Goal: Information Seeking & Learning: Learn about a topic

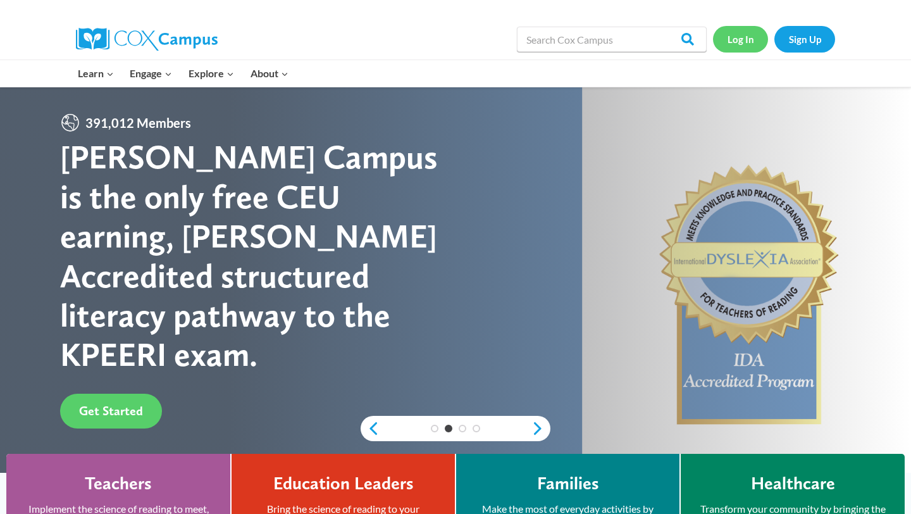
click at [748, 31] on link "Log In" at bounding box center [740, 39] width 55 height 26
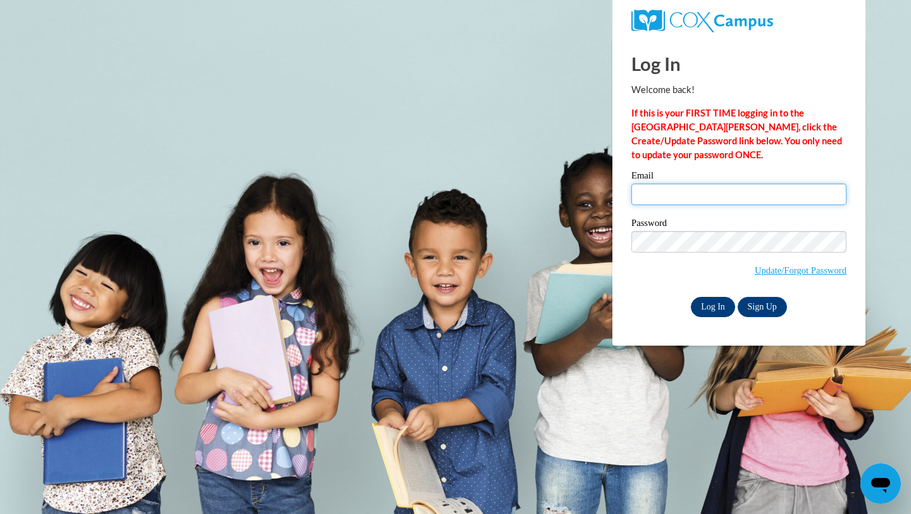
type input "[EMAIL_ADDRESS][DOMAIN_NAME]"
click at [709, 310] on input "Log In" at bounding box center [713, 307] width 44 height 20
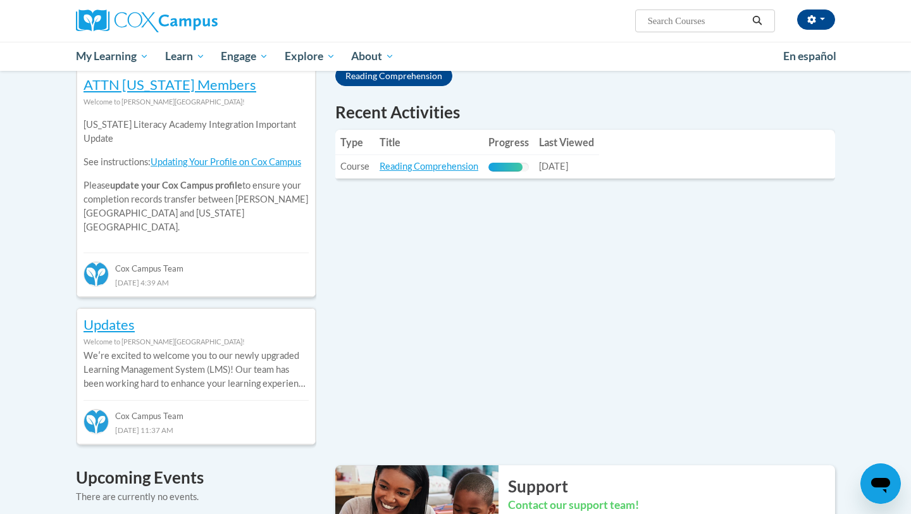
scroll to position [385, 0]
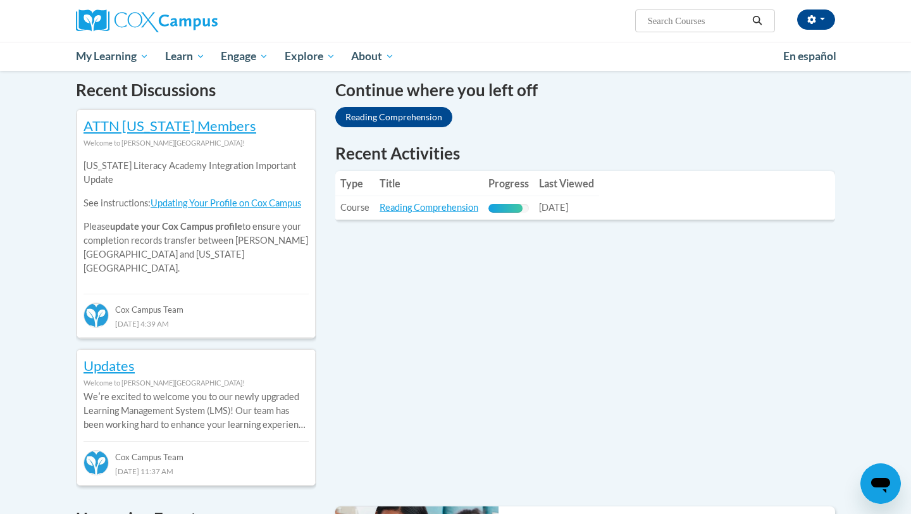
click at [468, 187] on th "Title" at bounding box center [429, 183] width 109 height 25
click at [435, 211] on link "Reading Comprehension" at bounding box center [429, 207] width 99 height 11
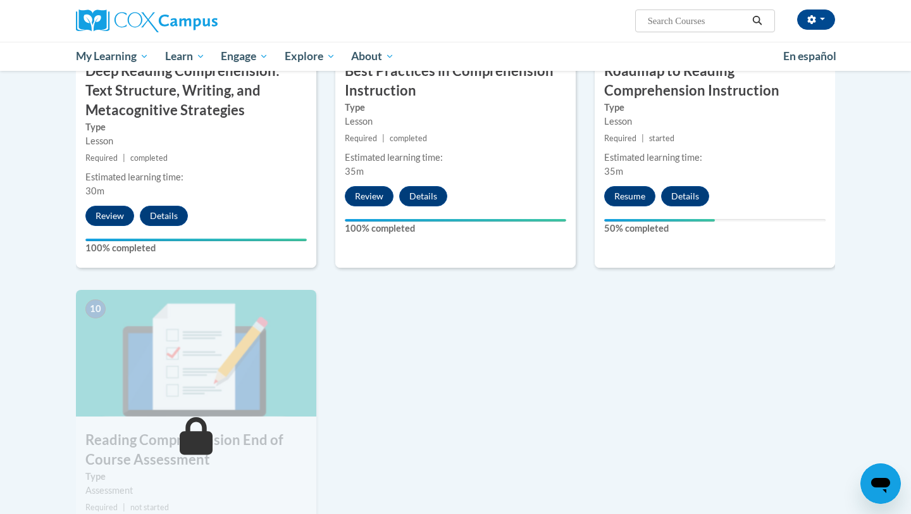
scroll to position [1120, 0]
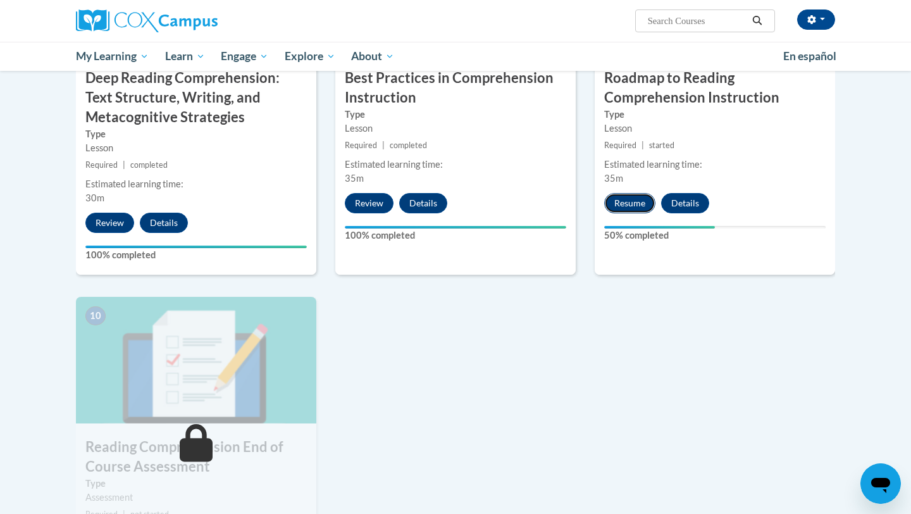
click at [635, 202] on button "Resume" at bounding box center [629, 203] width 51 height 20
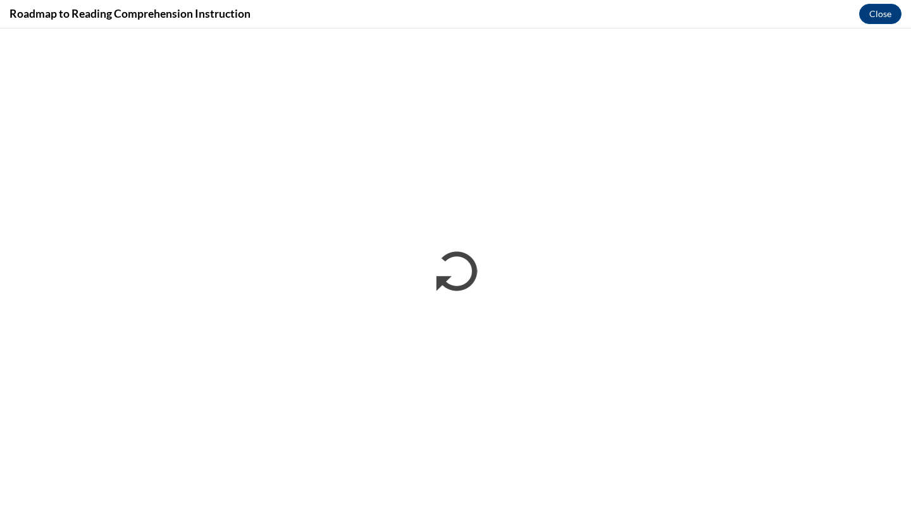
scroll to position [0, 0]
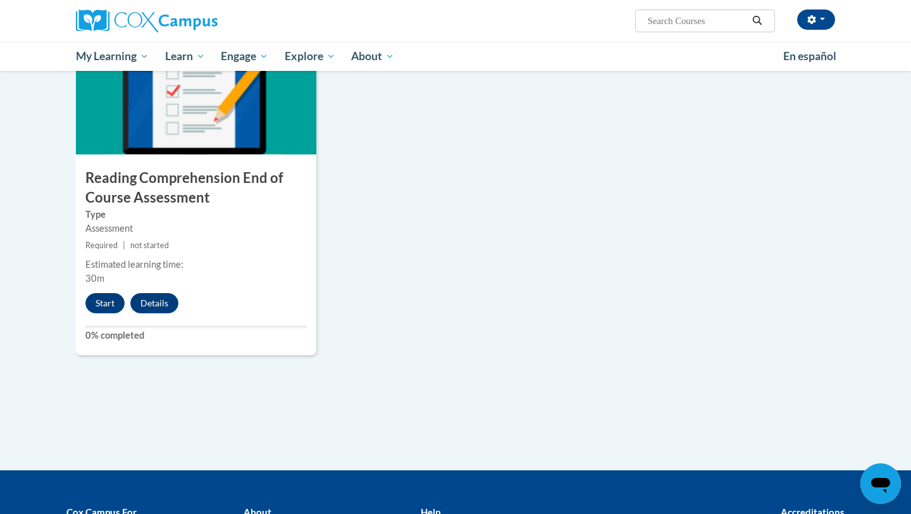
scroll to position [1553, 0]
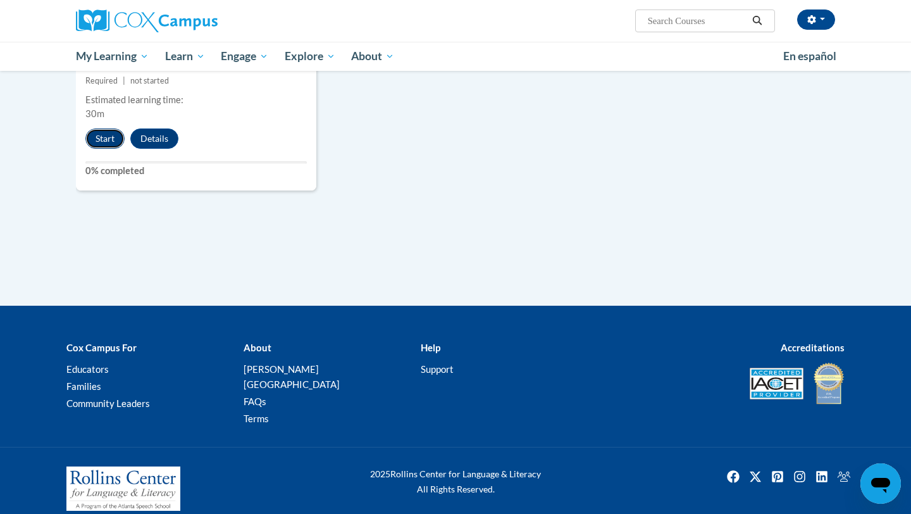
click at [104, 143] on button "Start" at bounding box center [104, 138] width 39 height 20
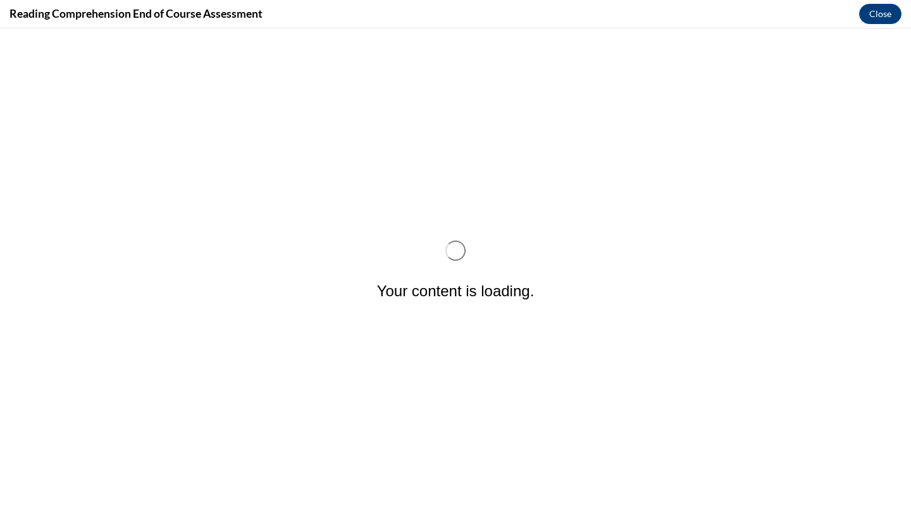
scroll to position [0, 0]
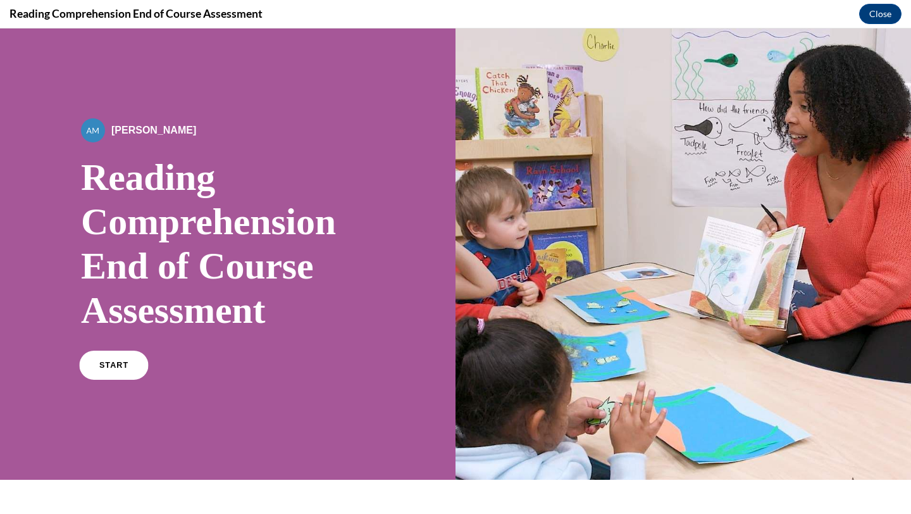
click at [108, 362] on span "START" at bounding box center [113, 365] width 29 height 9
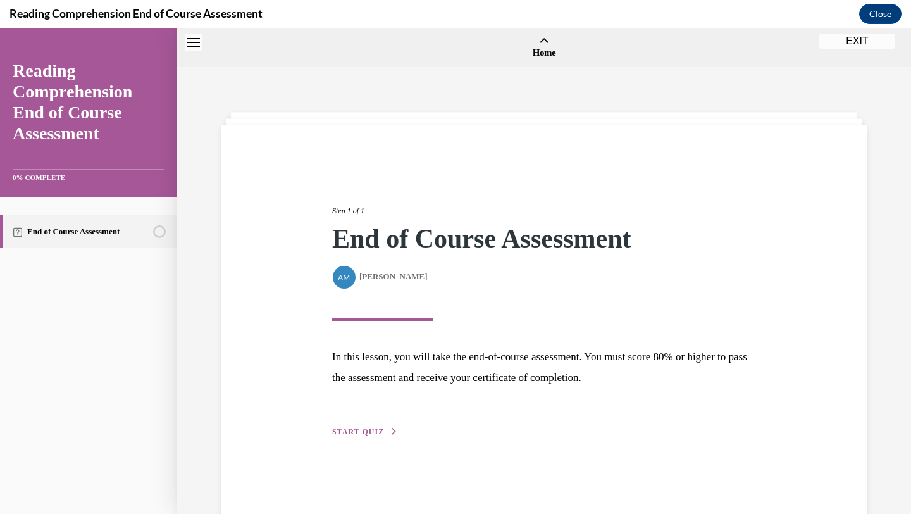
scroll to position [39, 0]
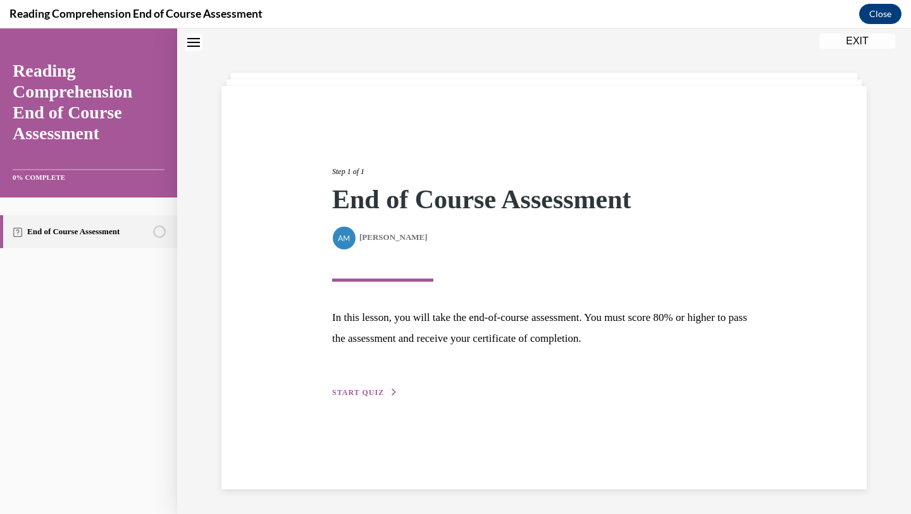
click at [381, 387] on button "START QUIZ" at bounding box center [365, 392] width 66 height 11
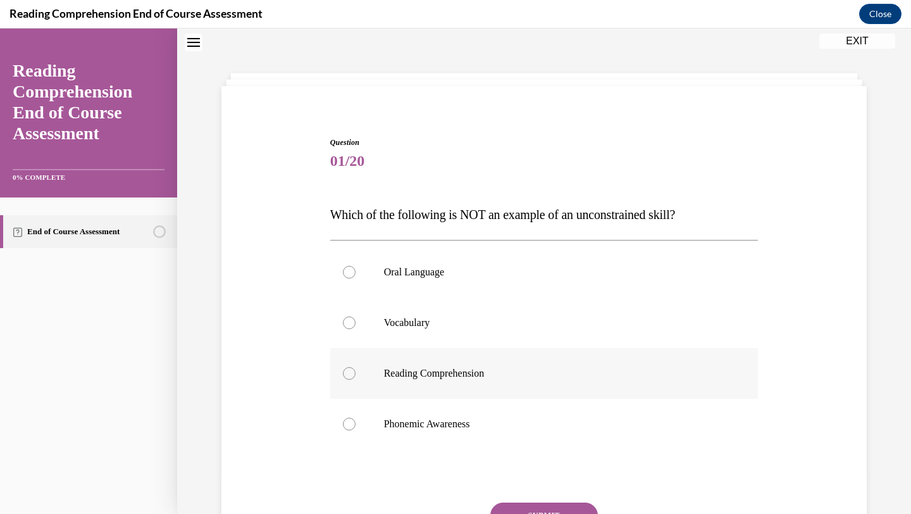
click at [459, 381] on label "Reading Comprehension" at bounding box center [544, 373] width 428 height 51
click at [356, 380] on input "Reading Comprehension" at bounding box center [349, 373] width 13 height 13
radio input "true"
click at [518, 513] on button "SUBMIT" at bounding box center [544, 514] width 108 height 25
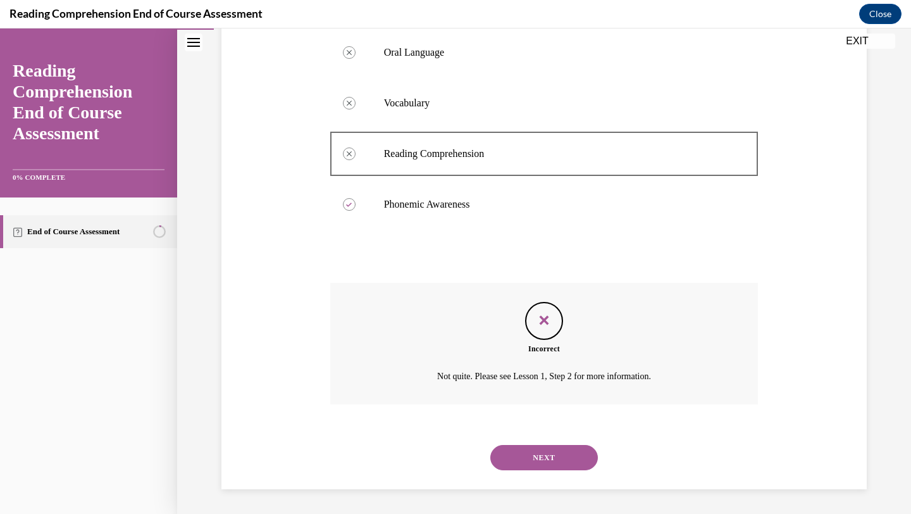
scroll to position [259, 0]
click at [525, 456] on button "NEXT" at bounding box center [544, 456] width 108 height 25
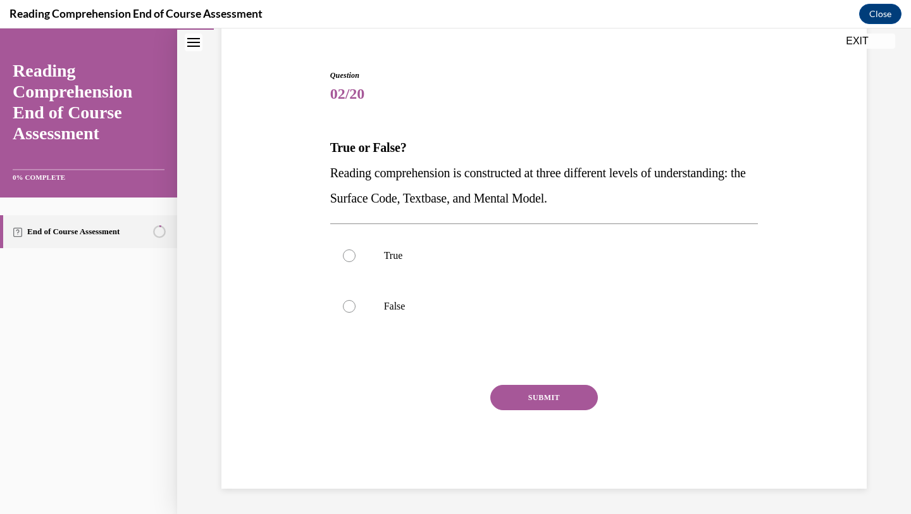
scroll to position [106, 0]
click at [368, 261] on label "True" at bounding box center [544, 255] width 428 height 51
click at [356, 261] on input "True" at bounding box center [349, 255] width 13 height 13
radio input "true"
click at [531, 386] on button "SUBMIT" at bounding box center [544, 397] width 108 height 25
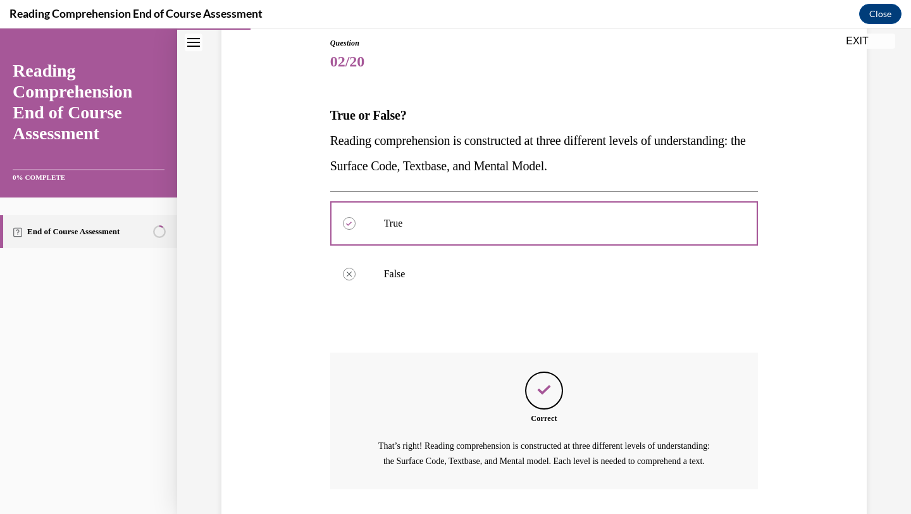
scroll to position [239, 0]
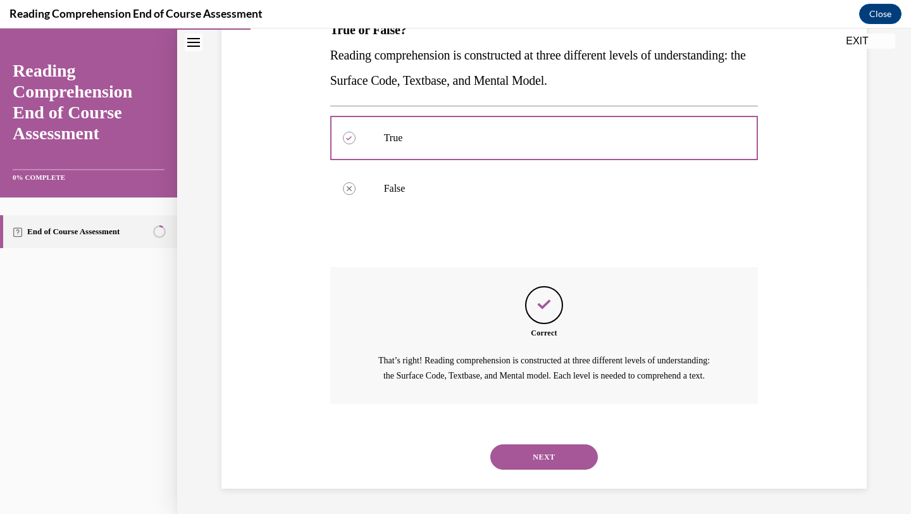
click at [545, 453] on button "NEXT" at bounding box center [544, 456] width 108 height 25
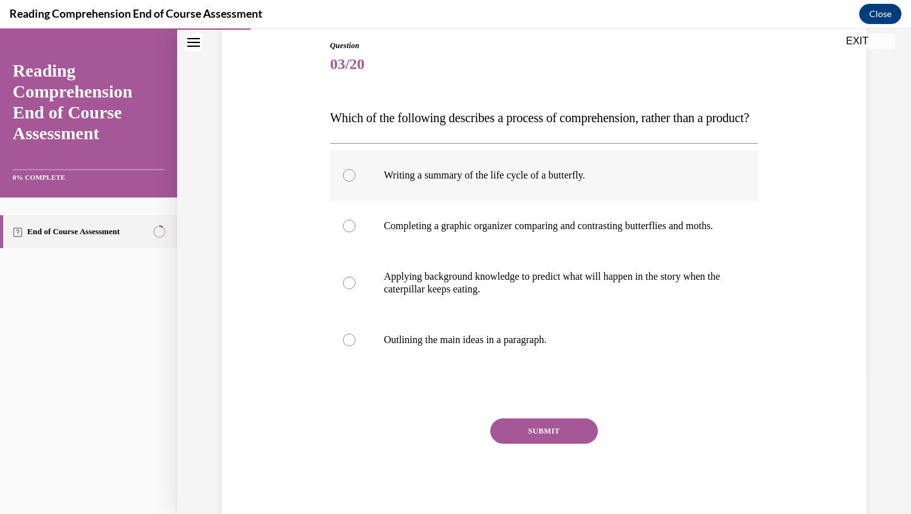
scroll to position [135, 0]
click at [657, 315] on label "Applying background knowledge to predict what will happen in the story when the…" at bounding box center [544, 283] width 428 height 63
click at [356, 290] on input "Applying background knowledge to predict what will happen in the story when the…" at bounding box center [349, 283] width 13 height 13
radio input "true"
click at [566, 444] on button "SUBMIT" at bounding box center [544, 431] width 108 height 25
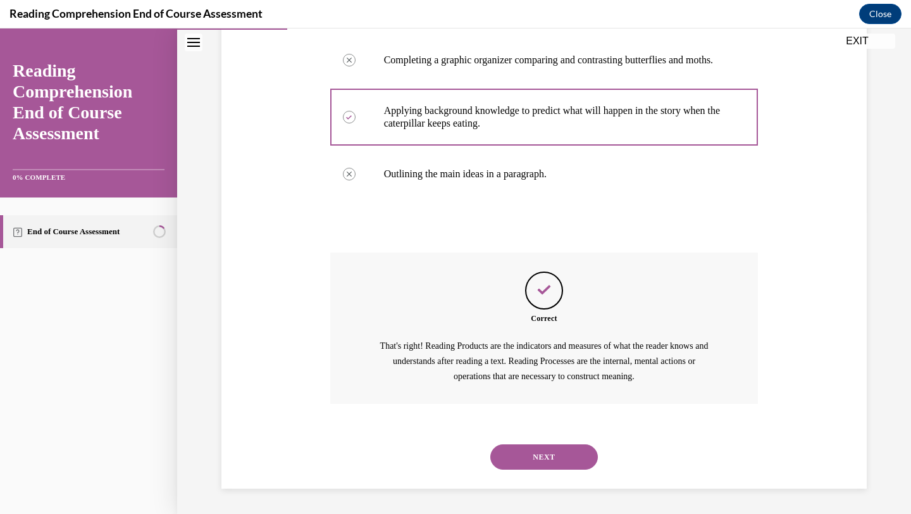
scroll to position [340, 0]
click at [544, 460] on button "NEXT" at bounding box center [544, 456] width 108 height 25
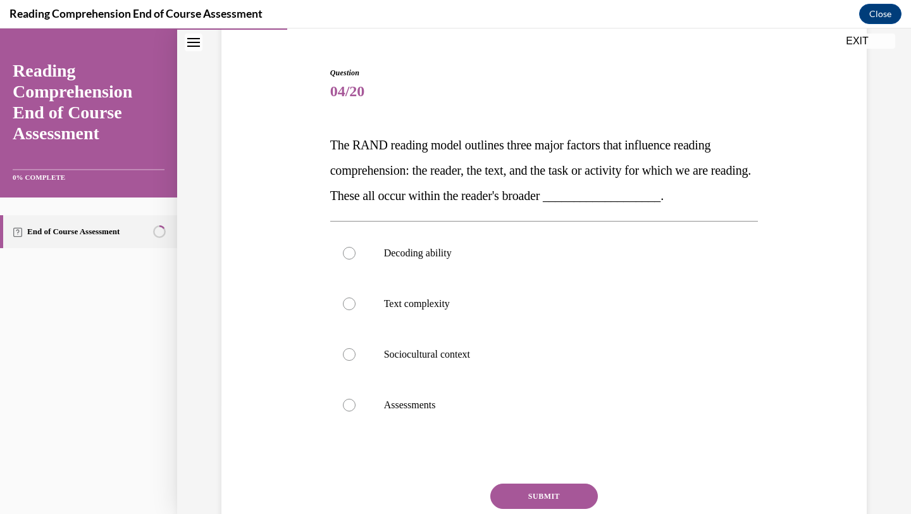
scroll to position [111, 0]
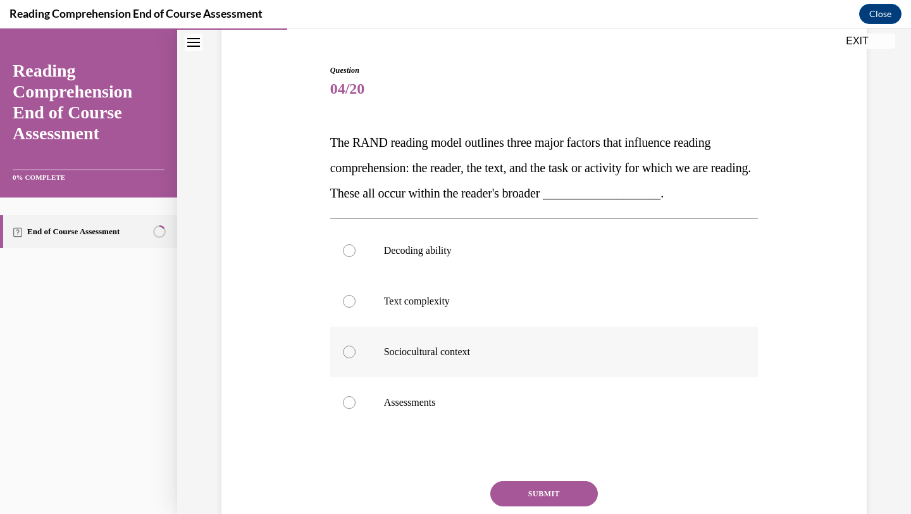
click at [588, 356] on p "Sociocultural context" at bounding box center [555, 351] width 343 height 13
click at [356, 356] on input "Sociocultural context" at bounding box center [349, 351] width 13 height 13
radio input "true"
click at [562, 485] on button "SUBMIT" at bounding box center [544, 493] width 108 height 25
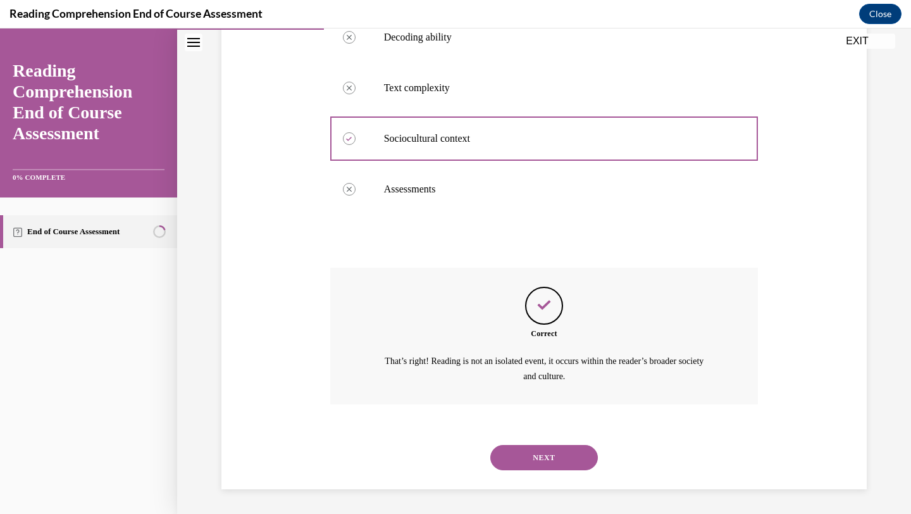
click at [573, 455] on button "NEXT" at bounding box center [544, 457] width 108 height 25
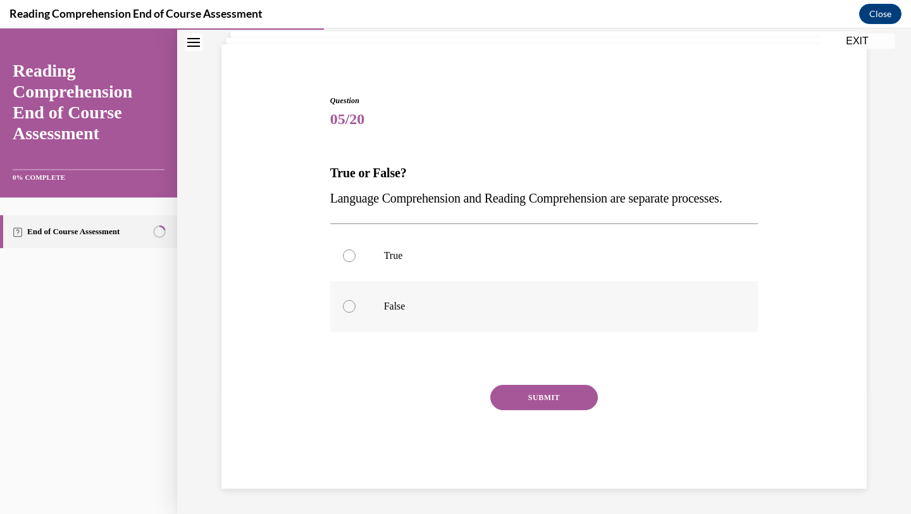
click at [670, 293] on label "False" at bounding box center [544, 306] width 428 height 51
click at [356, 300] on input "False" at bounding box center [349, 306] width 13 height 13
radio input "true"
click at [551, 404] on button "SUBMIT" at bounding box center [544, 397] width 108 height 25
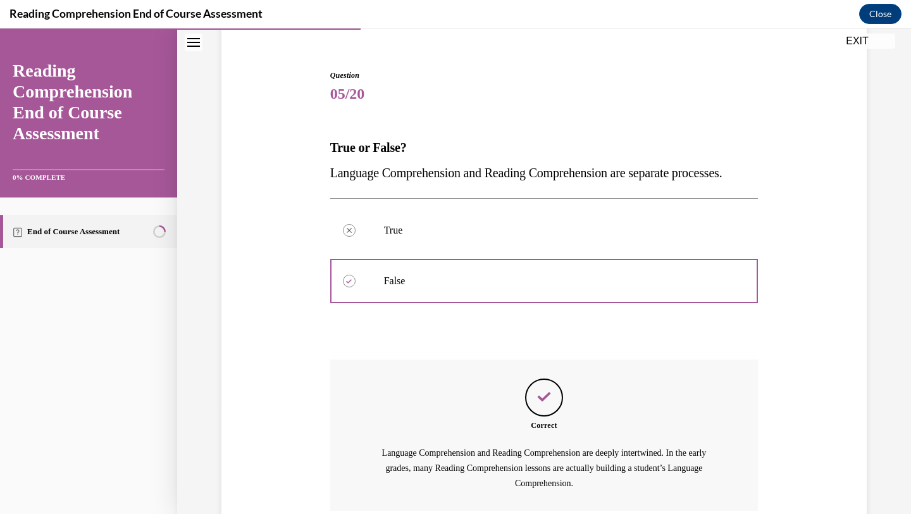
scroll to position [239, 0]
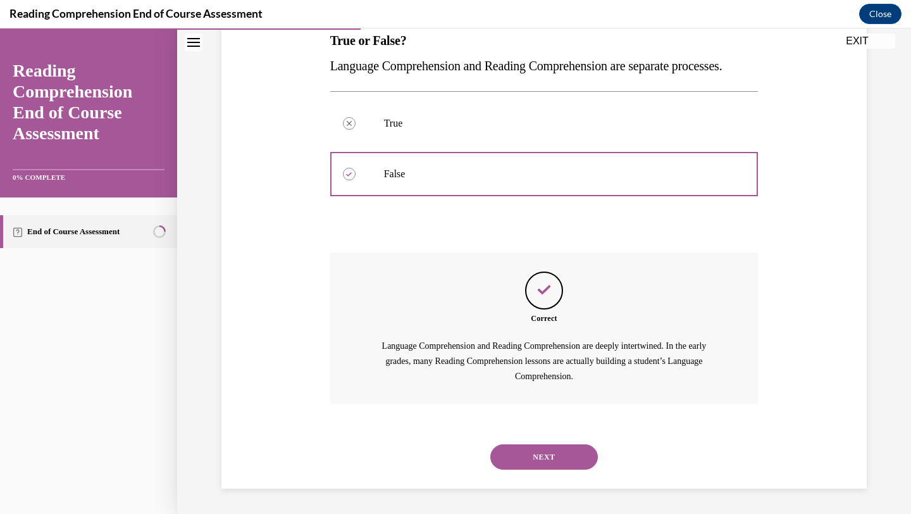
click at [545, 452] on button "NEXT" at bounding box center [544, 456] width 108 height 25
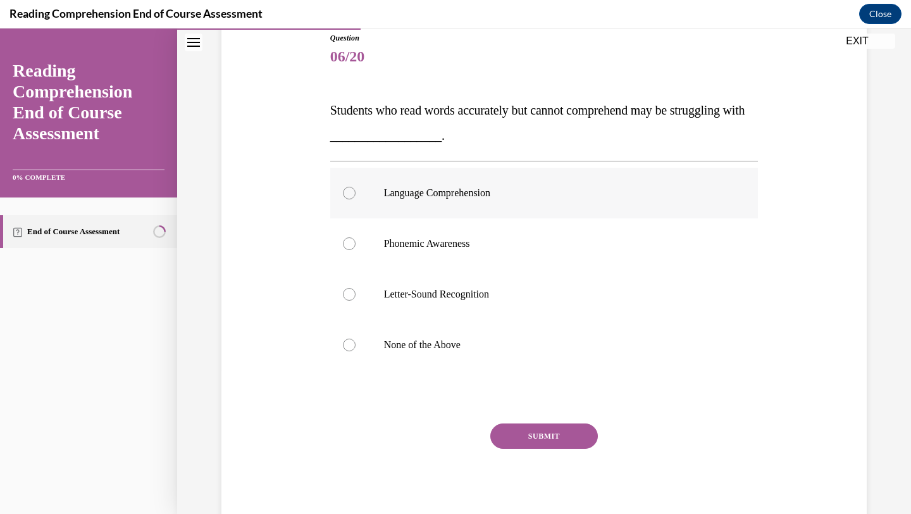
scroll to position [142, 0]
click at [635, 202] on label "Language Comprehension" at bounding box center [544, 194] width 428 height 51
click at [356, 201] on input "Language Comprehension" at bounding box center [349, 194] width 13 height 13
radio input "true"
click at [555, 442] on button "SUBMIT" at bounding box center [544, 437] width 108 height 25
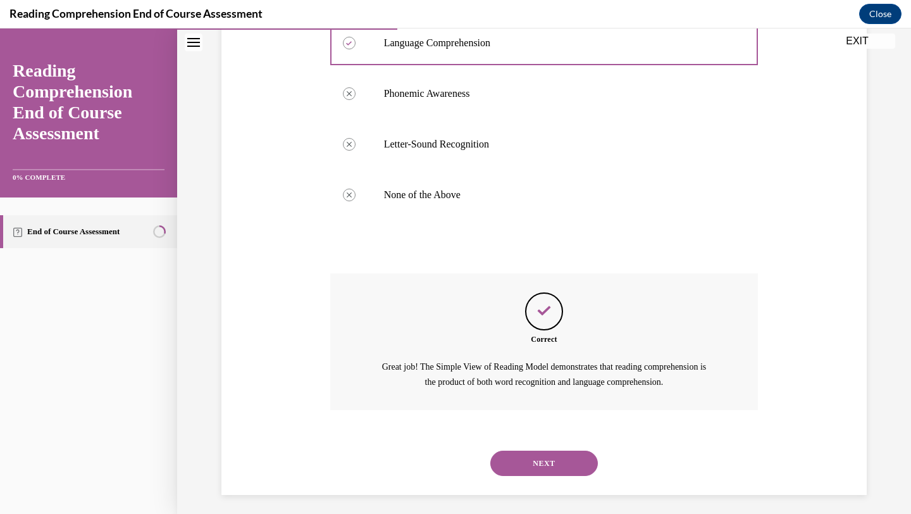
scroll to position [299, 0]
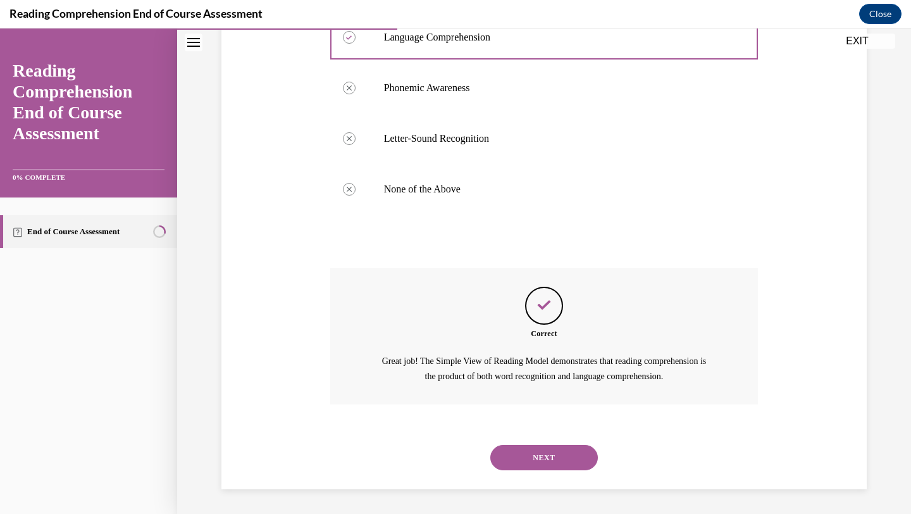
click at [562, 463] on button "NEXT" at bounding box center [544, 457] width 108 height 25
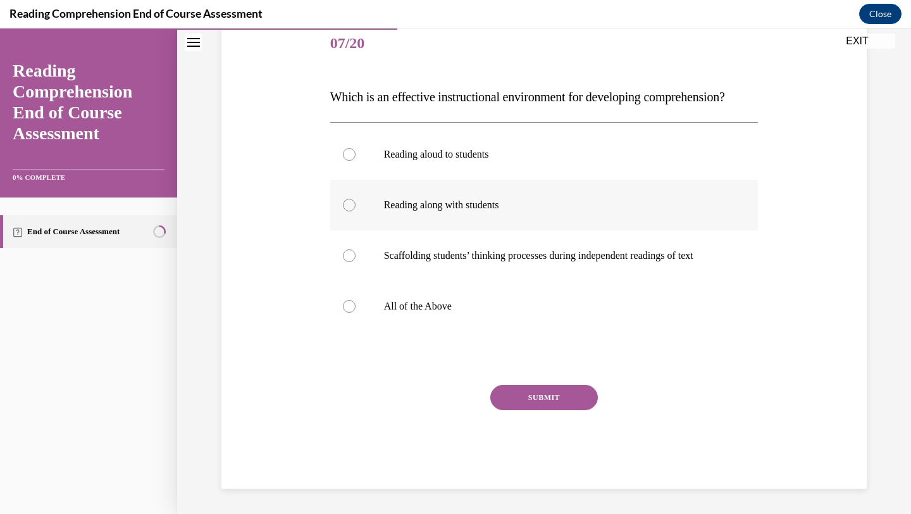
scroll to position [175, 0]
click at [726, 312] on label "All of the Above" at bounding box center [544, 306] width 428 height 51
click at [356, 312] on input "All of the Above" at bounding box center [349, 306] width 13 height 13
radio input "true"
click at [537, 405] on button "SUBMIT" at bounding box center [544, 397] width 108 height 25
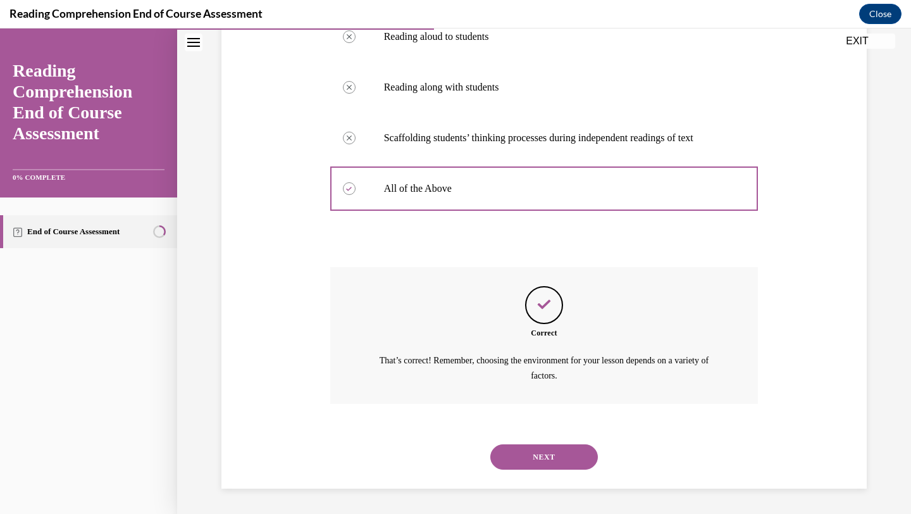
scroll to position [299, 0]
click at [548, 449] on button "NEXT" at bounding box center [544, 456] width 108 height 25
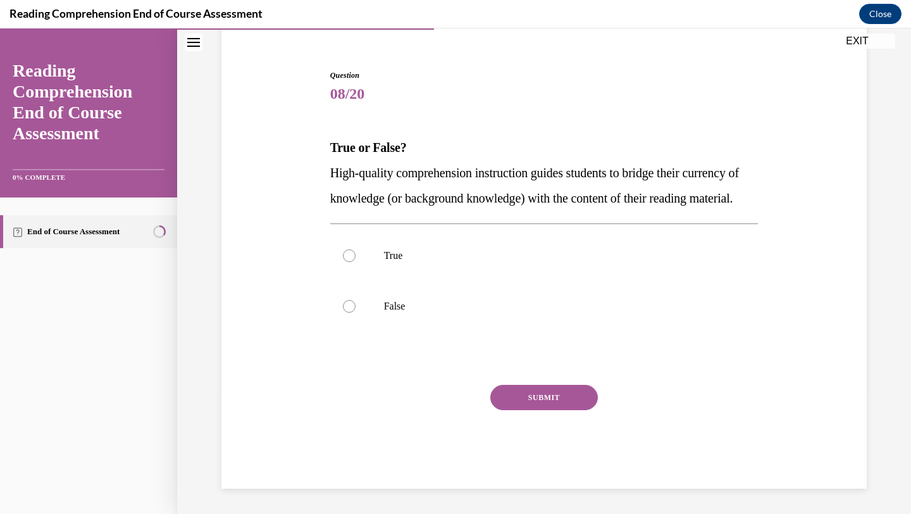
scroll to position [132, 0]
click at [545, 273] on label "True" at bounding box center [544, 255] width 428 height 51
click at [356, 262] on input "True" at bounding box center [349, 255] width 13 height 13
radio input "true"
click at [566, 400] on button "SUBMIT" at bounding box center [544, 397] width 108 height 25
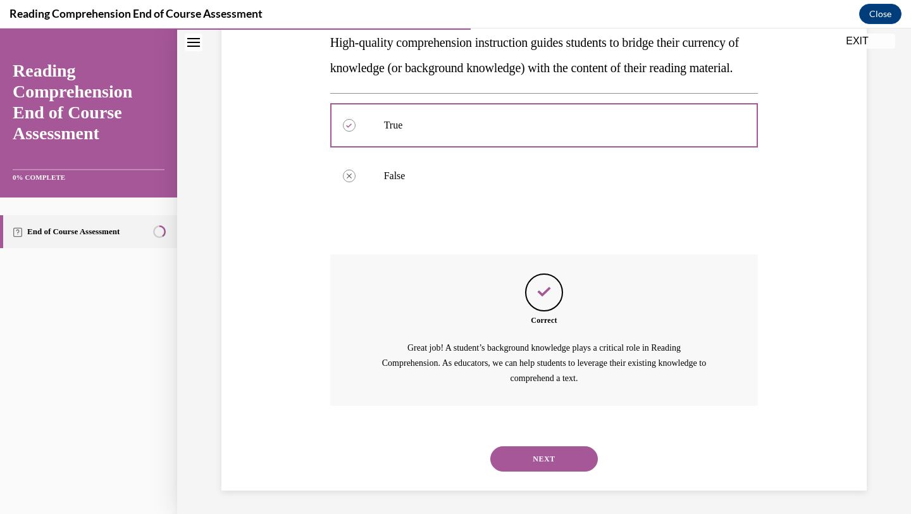
scroll to position [264, 0]
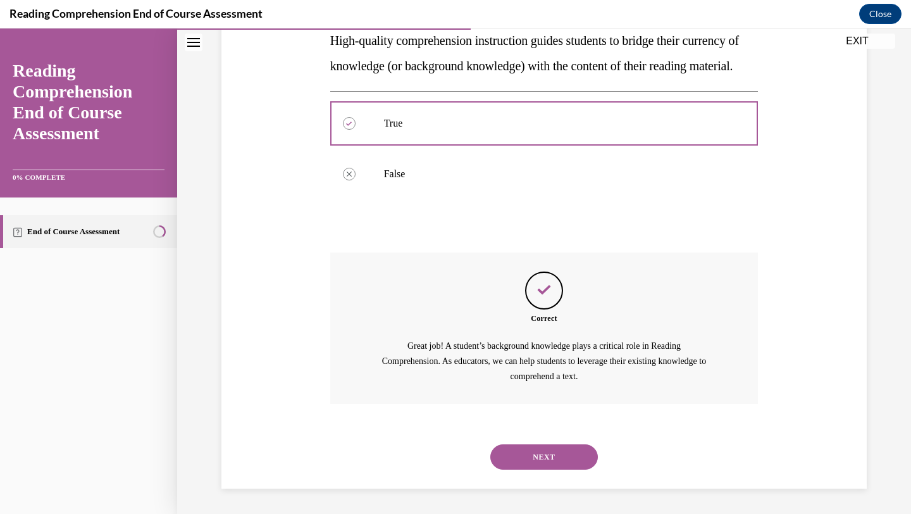
click at [538, 454] on button "NEXT" at bounding box center [544, 456] width 108 height 25
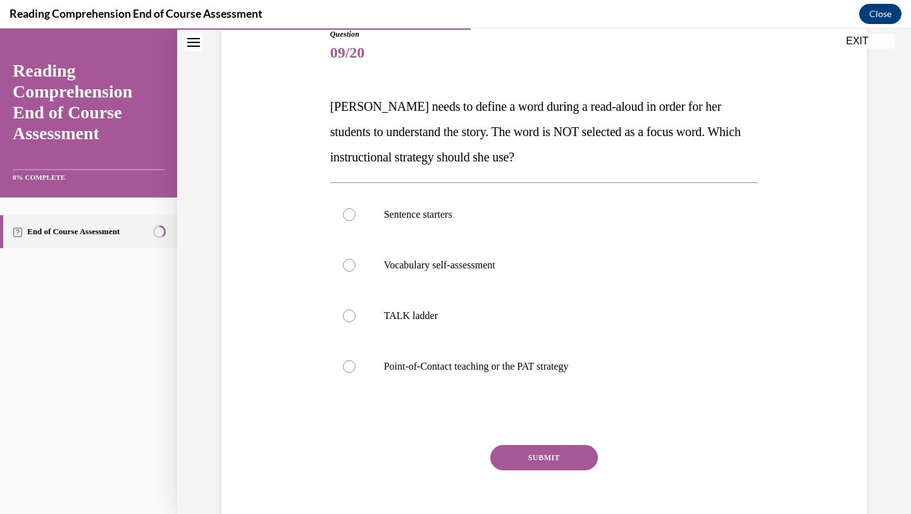
scroll to position [149, 0]
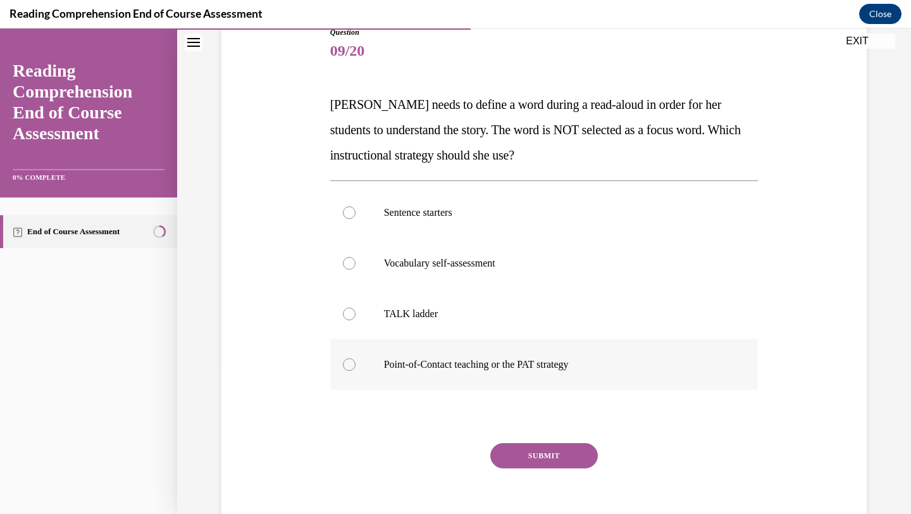
click at [465, 370] on p "Point-of-Contact teaching or the PAT strategy" at bounding box center [555, 364] width 343 height 13
click at [356, 370] on input "Point-of-Contact teaching or the PAT strategy" at bounding box center [349, 364] width 13 height 13
radio input "true"
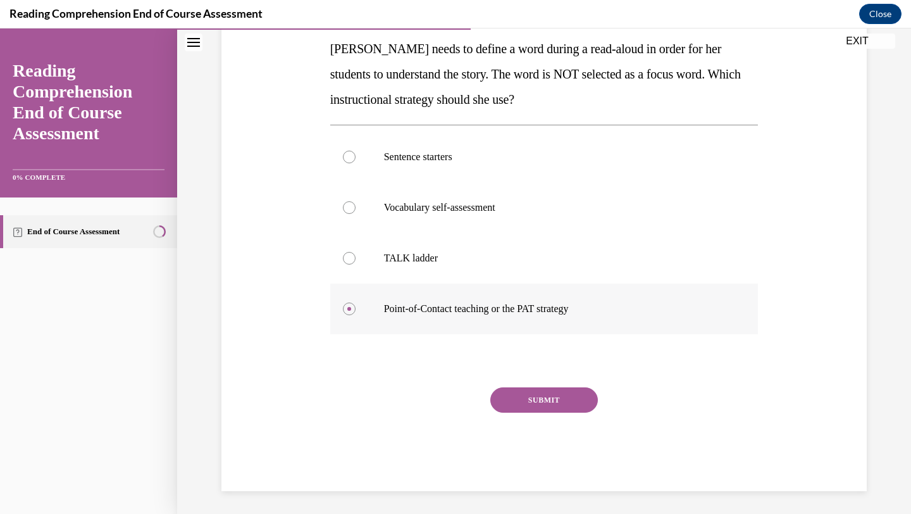
scroll to position [208, 0]
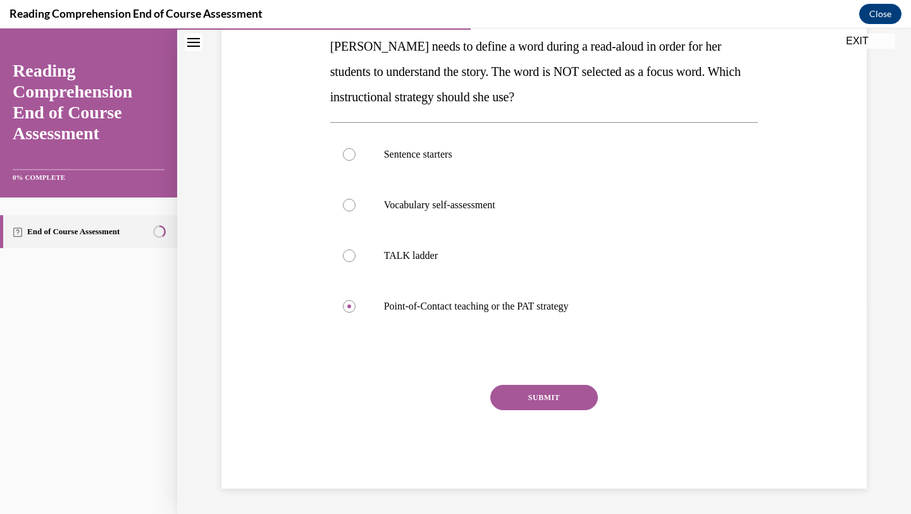
click at [534, 396] on button "SUBMIT" at bounding box center [544, 397] width 108 height 25
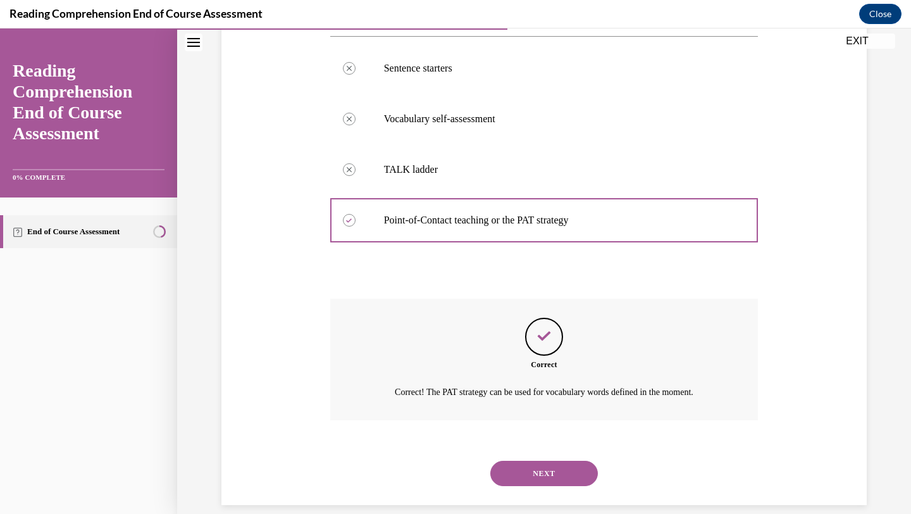
scroll to position [310, 0]
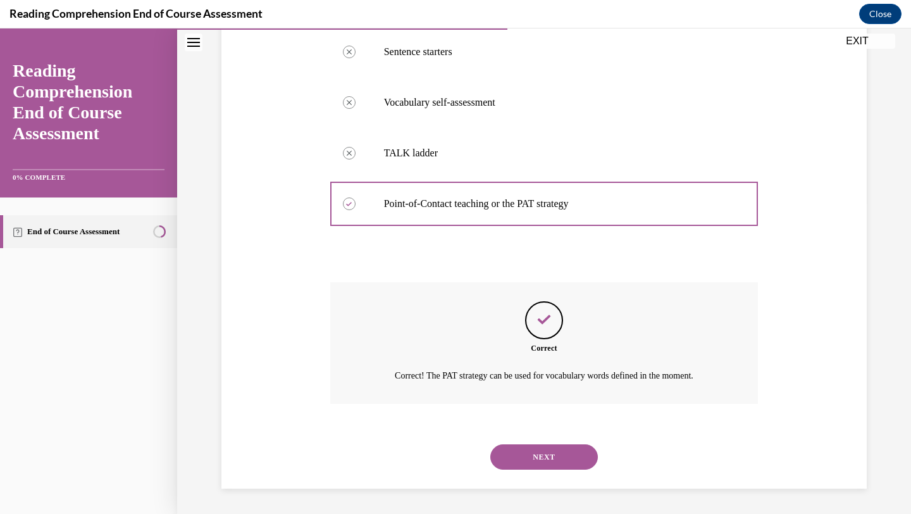
click at [525, 446] on button "NEXT" at bounding box center [544, 456] width 108 height 25
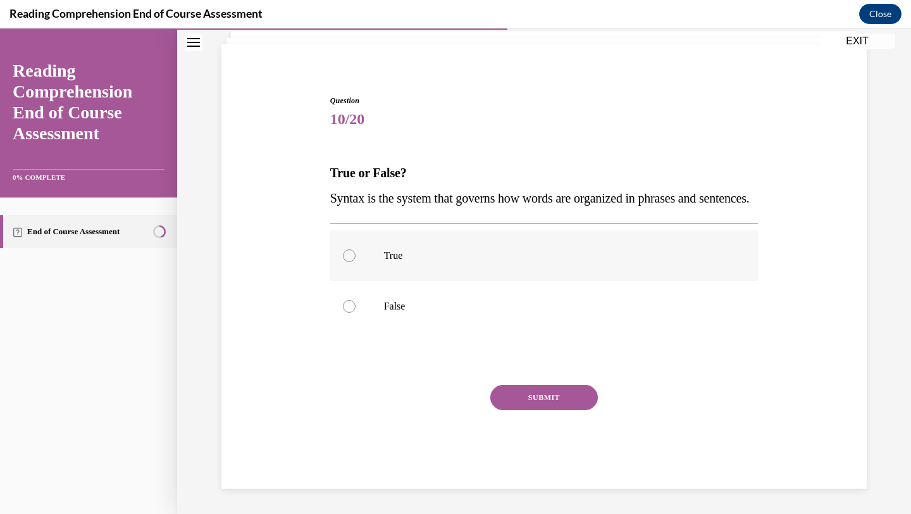
click at [466, 242] on label "True" at bounding box center [544, 255] width 428 height 51
click at [356, 249] on input "True" at bounding box center [349, 255] width 13 height 13
radio input "true"
click at [530, 404] on button "SUBMIT" at bounding box center [544, 397] width 108 height 25
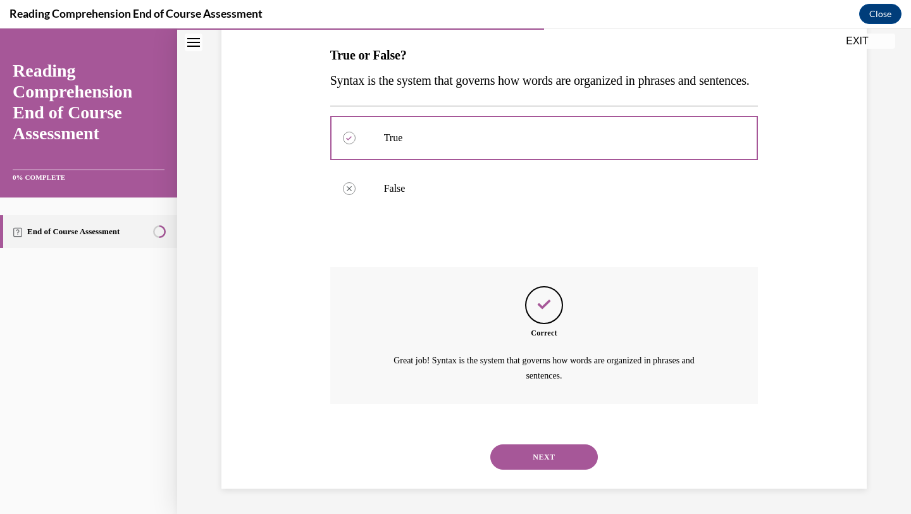
scroll to position [223, 0]
click at [538, 447] on button "NEXT" at bounding box center [544, 456] width 108 height 25
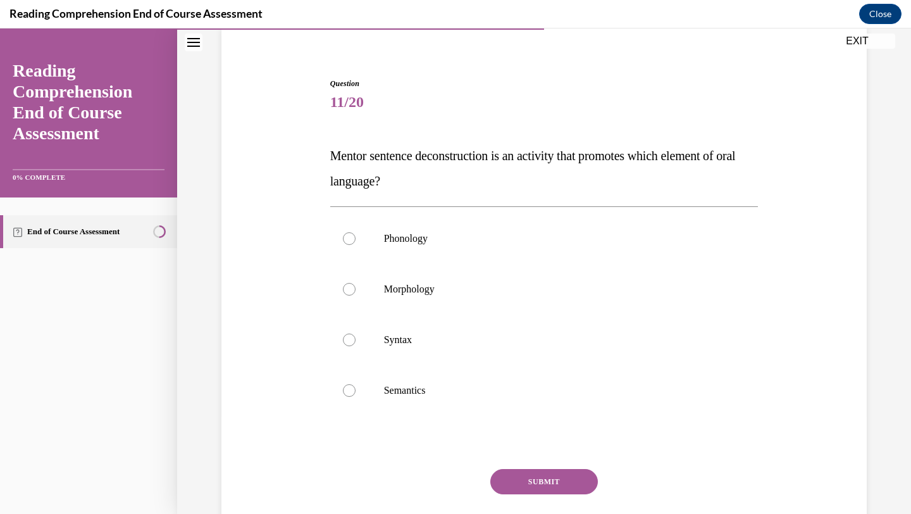
scroll to position [97, 0]
click at [562, 356] on label "Syntax" at bounding box center [544, 340] width 428 height 51
click at [356, 347] on input "Syntax" at bounding box center [349, 340] width 13 height 13
radio input "true"
click at [553, 476] on button "SUBMIT" at bounding box center [544, 481] width 108 height 25
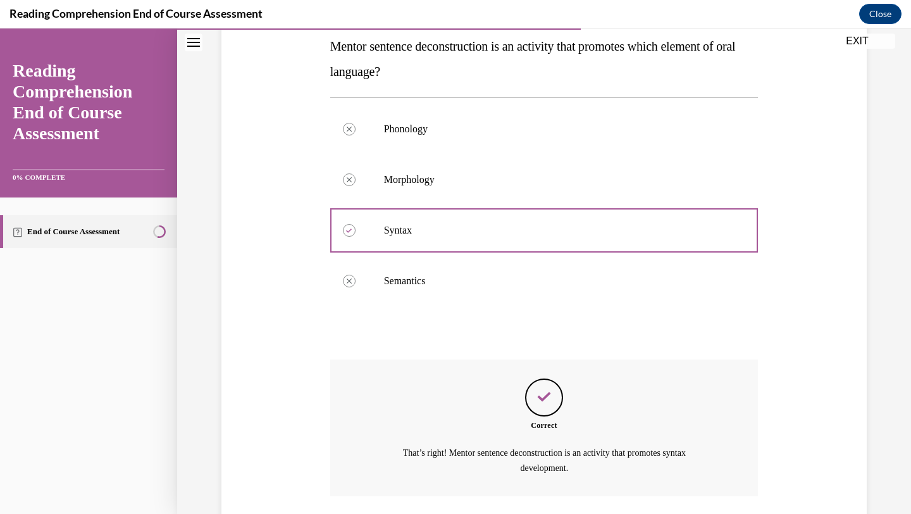
scroll to position [299, 0]
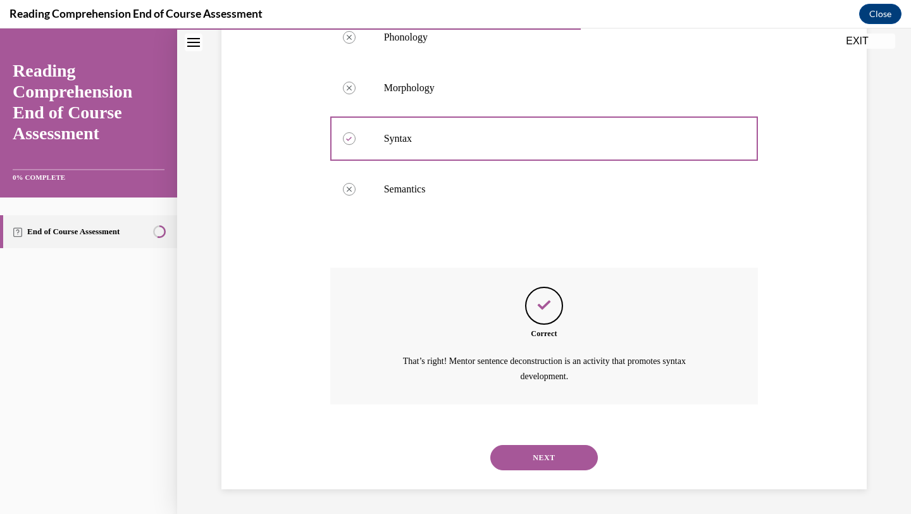
click at [549, 454] on button "NEXT" at bounding box center [544, 457] width 108 height 25
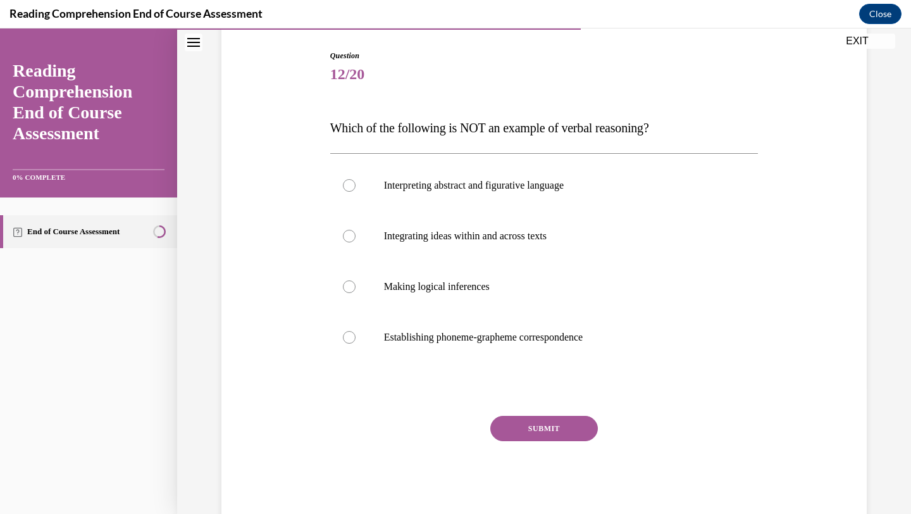
scroll to position [120, 0]
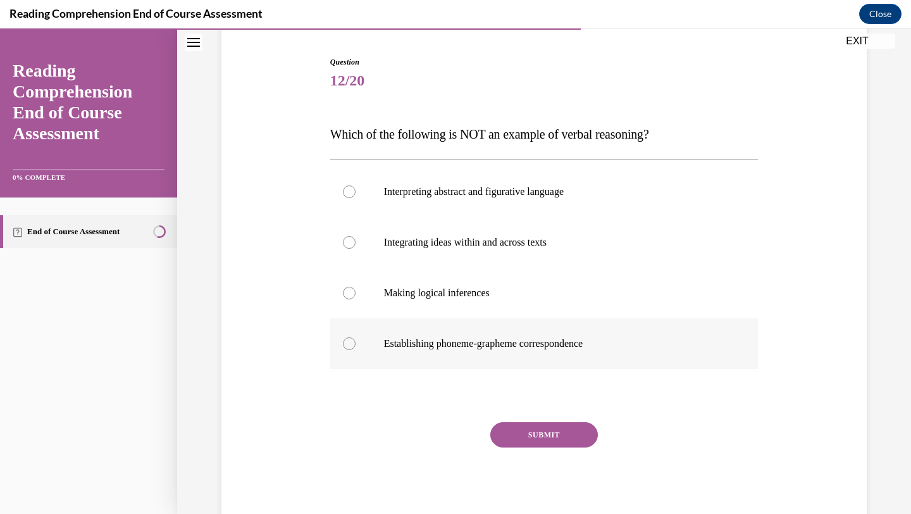
click at [499, 332] on label "Establishing phoneme-grapheme correspondence" at bounding box center [544, 343] width 428 height 51
click at [356, 337] on input "Establishing phoneme-grapheme correspondence" at bounding box center [349, 343] width 13 height 13
radio input "true"
click at [539, 433] on button "SUBMIT" at bounding box center [544, 434] width 108 height 25
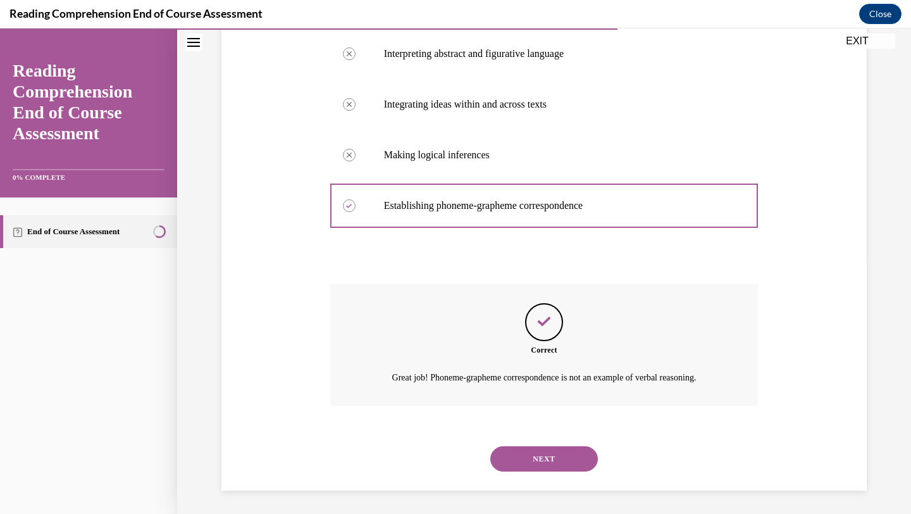
scroll to position [259, 0]
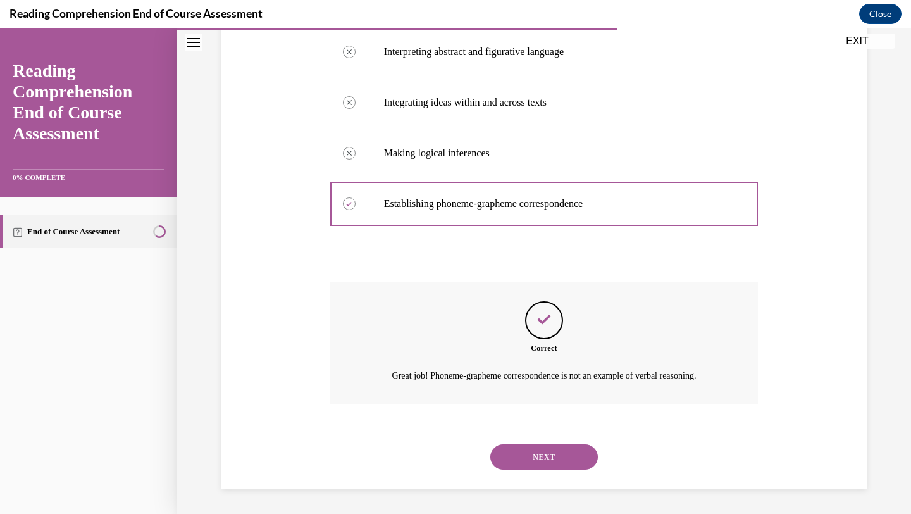
click at [566, 461] on button "NEXT" at bounding box center [544, 456] width 108 height 25
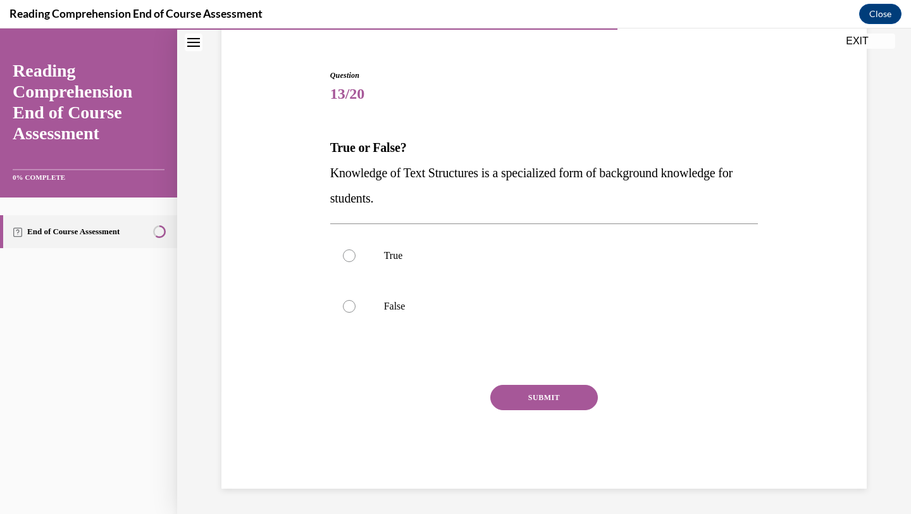
scroll to position [106, 0]
click at [678, 261] on p "True" at bounding box center [555, 255] width 343 height 13
click at [356, 261] on input "True" at bounding box center [349, 255] width 13 height 13
radio input "true"
click at [556, 407] on button "SUBMIT" at bounding box center [544, 397] width 108 height 25
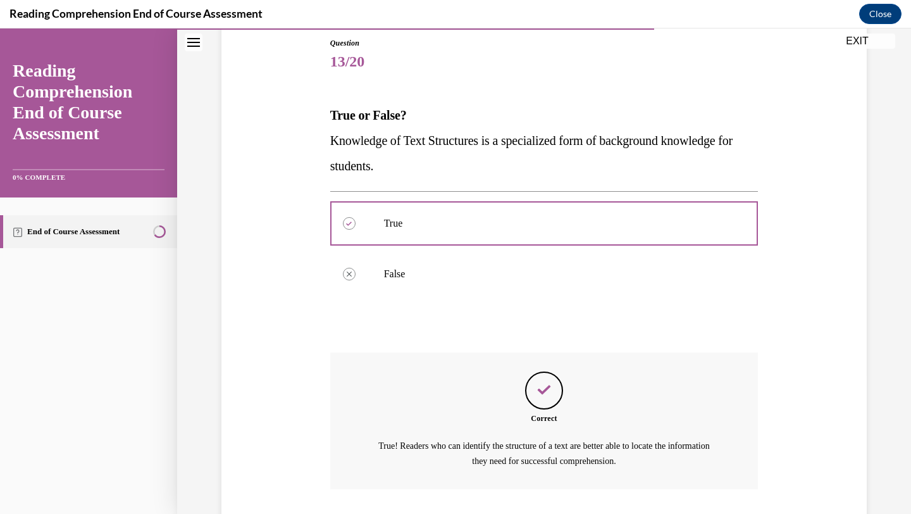
scroll to position [223, 0]
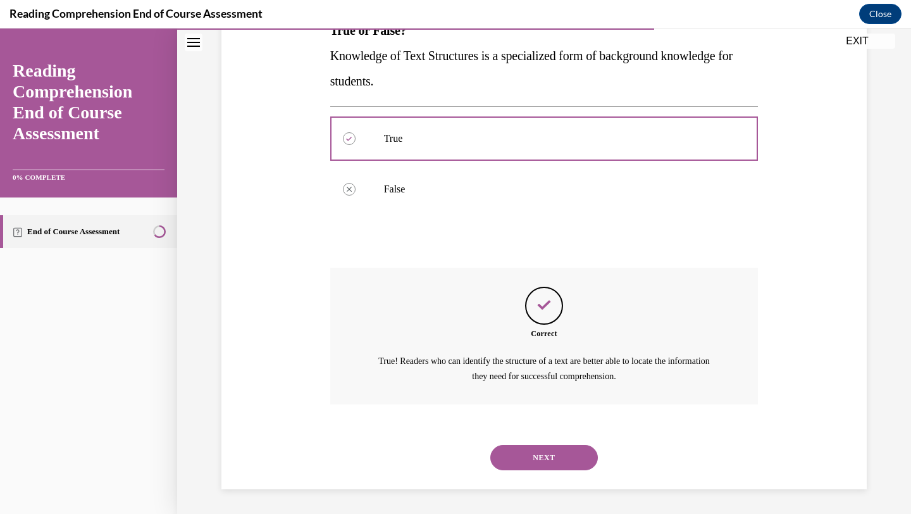
click at [560, 466] on button "NEXT" at bounding box center [544, 457] width 108 height 25
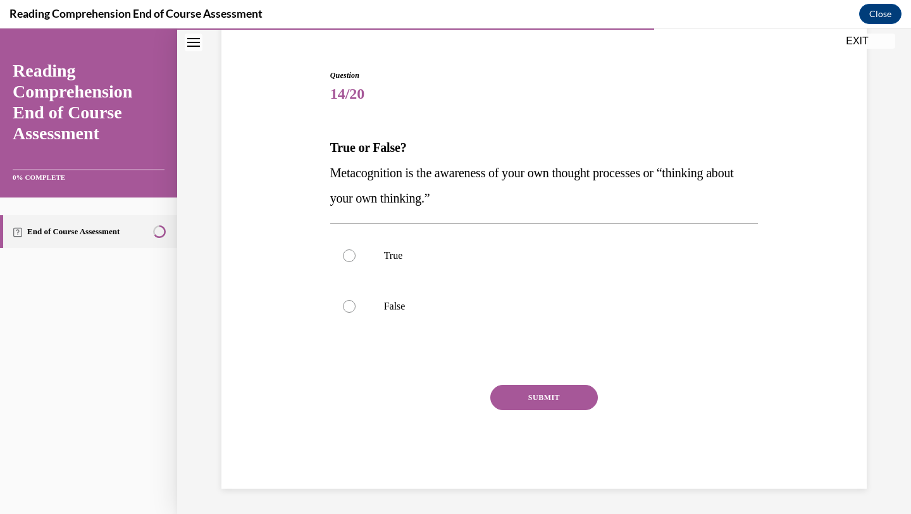
scroll to position [106, 0]
click at [542, 272] on label "True" at bounding box center [544, 255] width 428 height 51
click at [356, 262] on input "True" at bounding box center [349, 255] width 13 height 13
radio input "true"
click at [534, 398] on button "SUBMIT" at bounding box center [544, 397] width 108 height 25
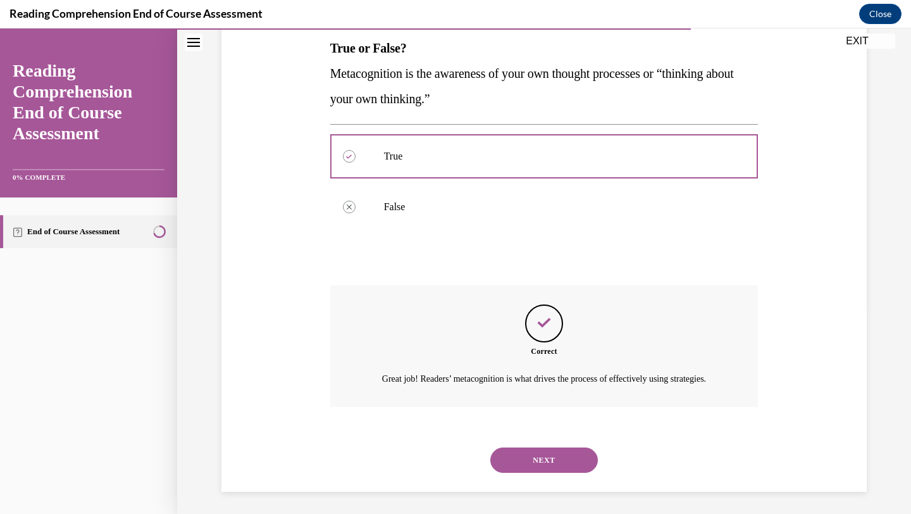
scroll to position [223, 0]
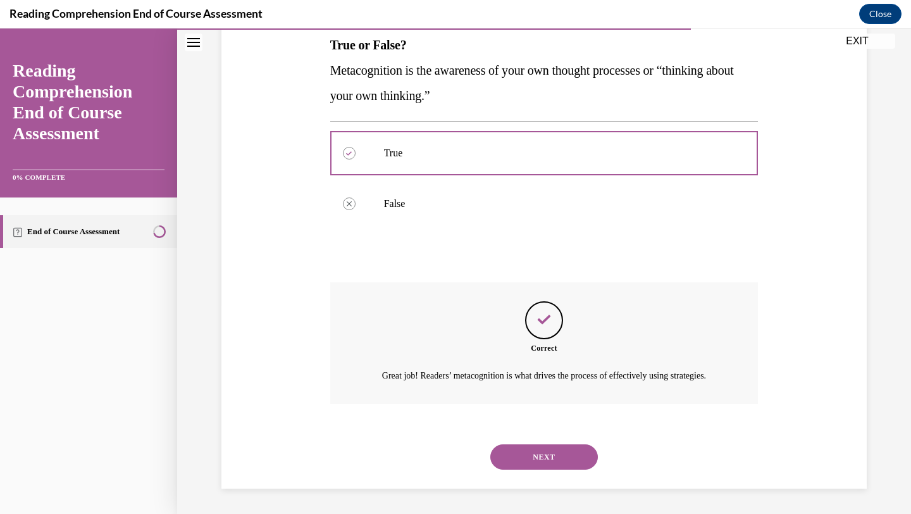
click at [545, 461] on button "NEXT" at bounding box center [544, 456] width 108 height 25
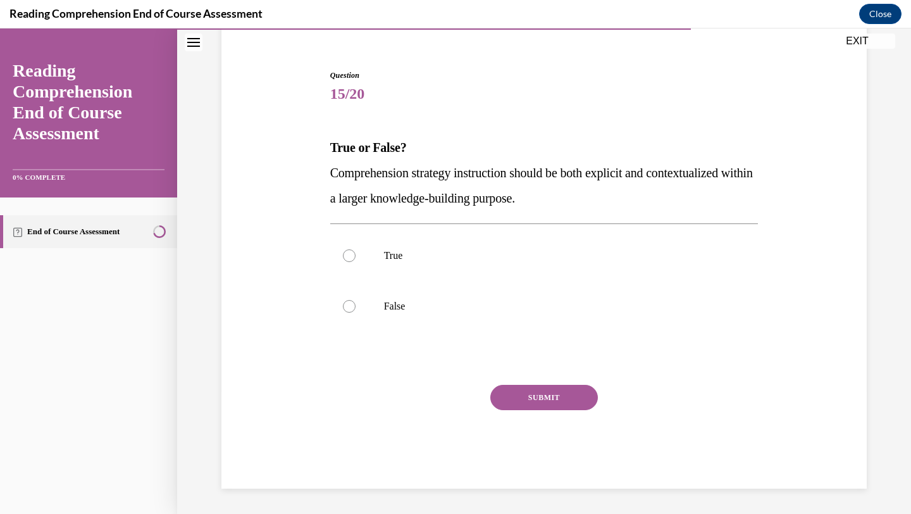
scroll to position [106, 0]
click at [378, 258] on label "True" at bounding box center [544, 255] width 428 height 51
click at [356, 258] on input "True" at bounding box center [349, 255] width 13 height 13
radio input "true"
click at [516, 389] on button "SUBMIT" at bounding box center [544, 397] width 108 height 25
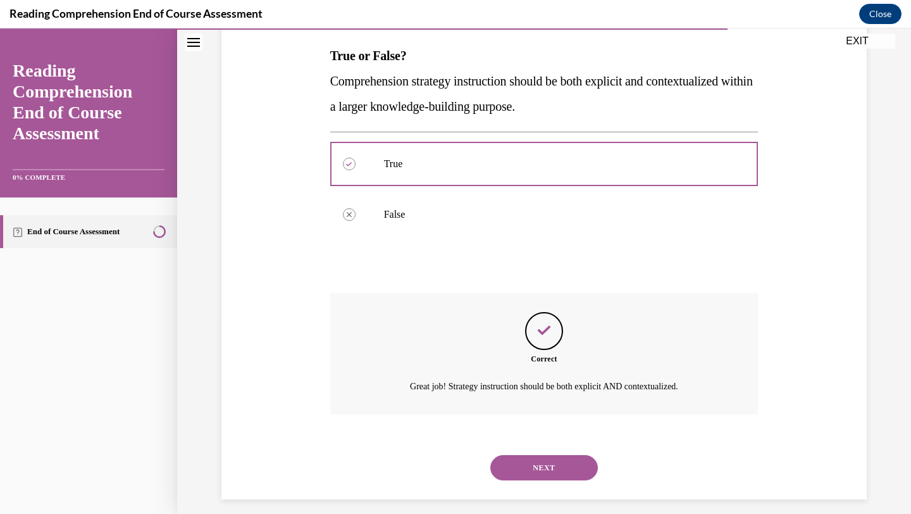
scroll to position [209, 0]
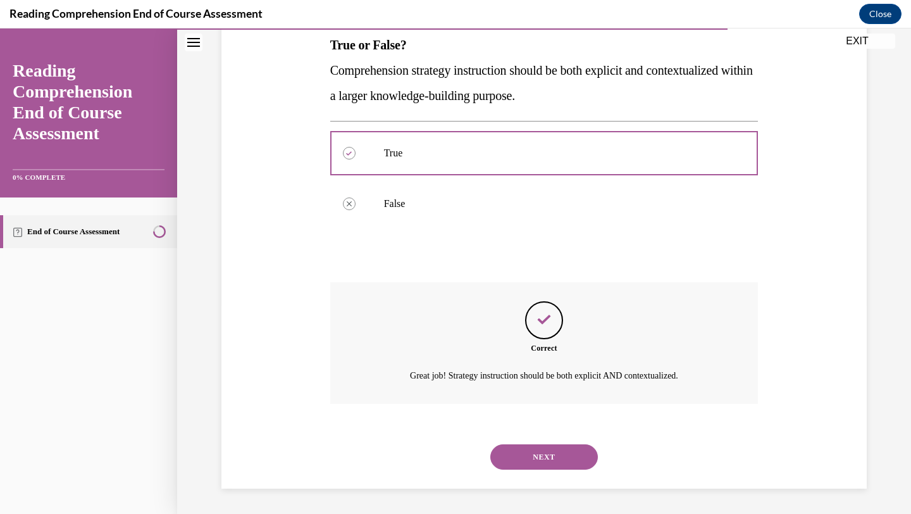
click at [559, 468] on button "NEXT" at bounding box center [544, 456] width 108 height 25
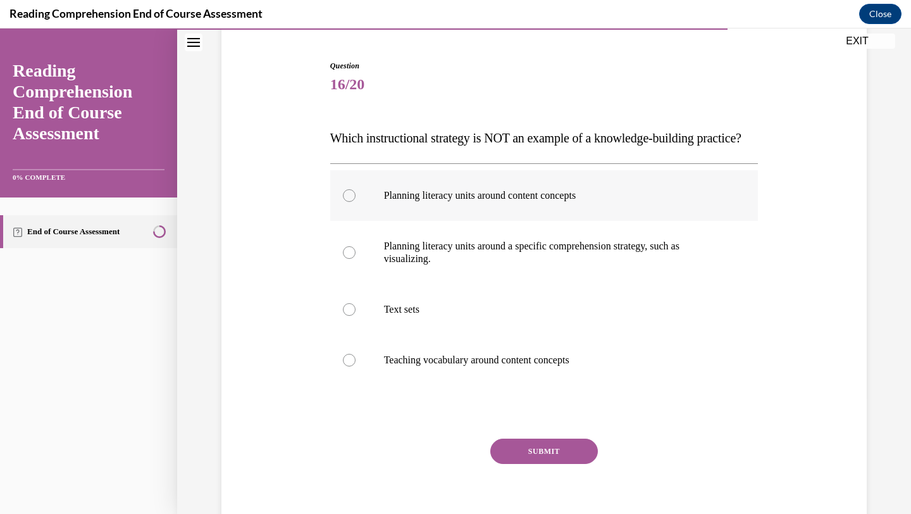
scroll to position [119, 0]
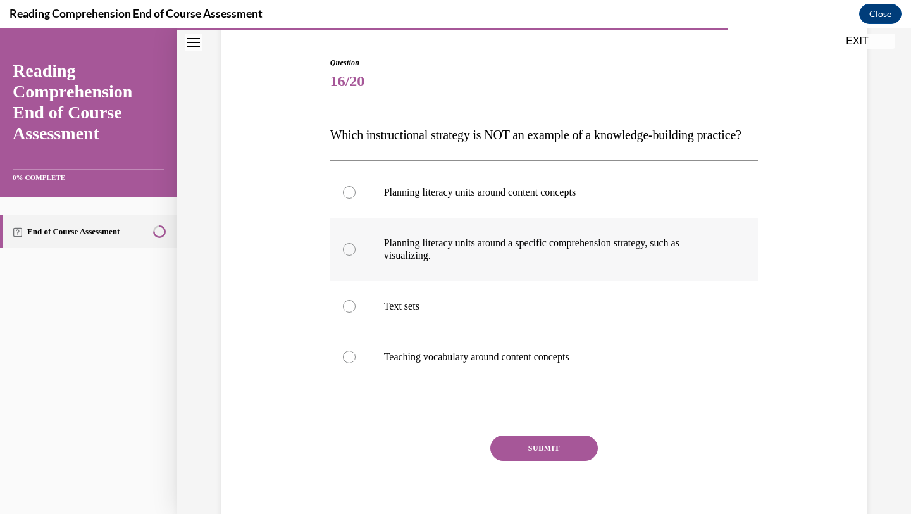
click at [551, 262] on p "Planning literacy units around a specific comprehension strategy, such as visua…" at bounding box center [555, 249] width 343 height 25
click at [356, 256] on input "Planning literacy units around a specific comprehension strategy, such as visua…" at bounding box center [349, 249] width 13 height 13
radio input "true"
click at [576, 461] on button "SUBMIT" at bounding box center [544, 447] width 108 height 25
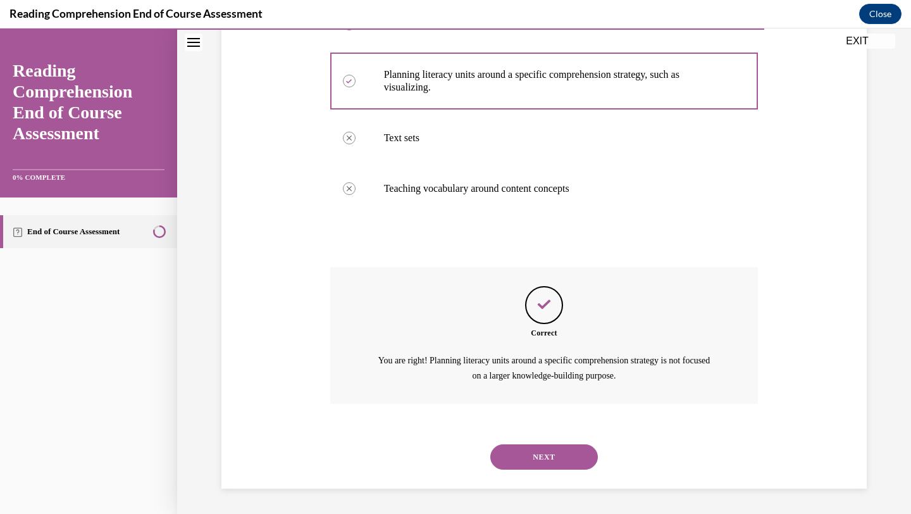
scroll to position [312, 0]
click at [559, 448] on button "NEXT" at bounding box center [544, 456] width 108 height 25
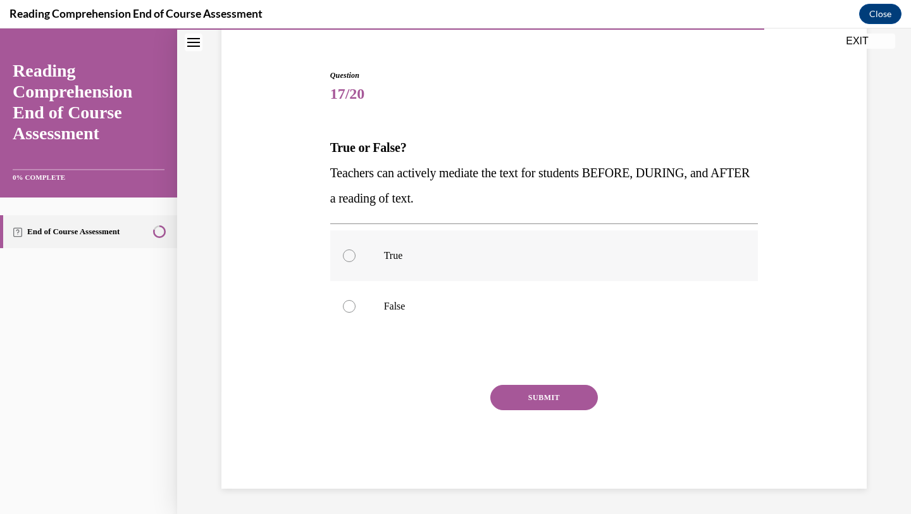
click at [464, 262] on label "True" at bounding box center [544, 255] width 428 height 51
click at [356, 262] on input "True" at bounding box center [349, 255] width 13 height 13
radio input "true"
click at [569, 397] on button "SUBMIT" at bounding box center [544, 397] width 108 height 25
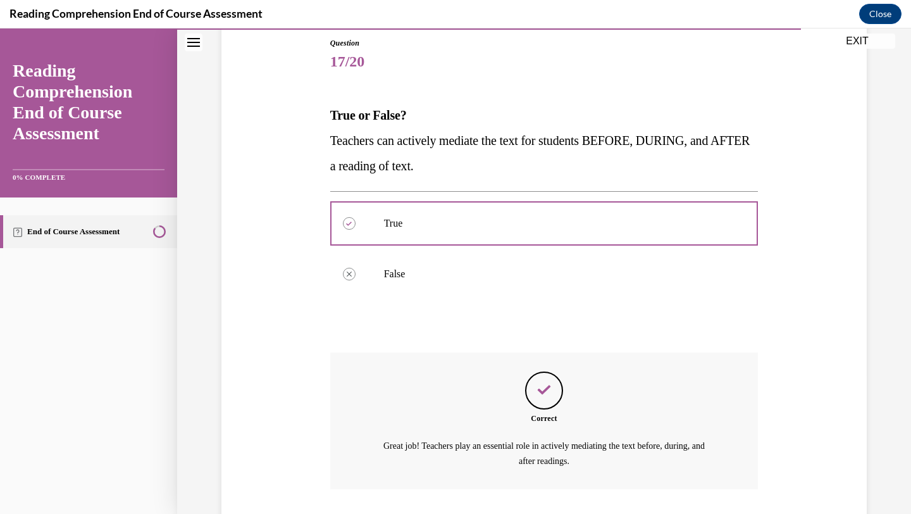
scroll to position [223, 0]
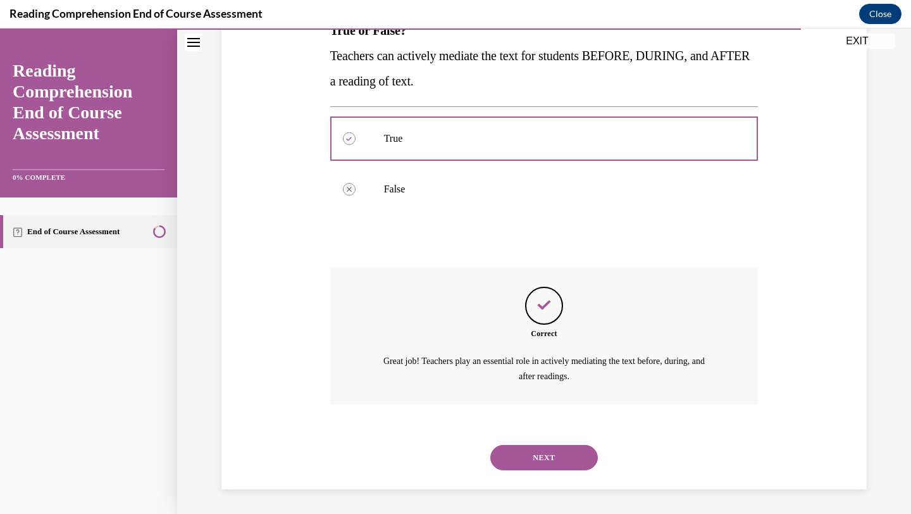
click at [549, 457] on button "NEXT" at bounding box center [544, 457] width 108 height 25
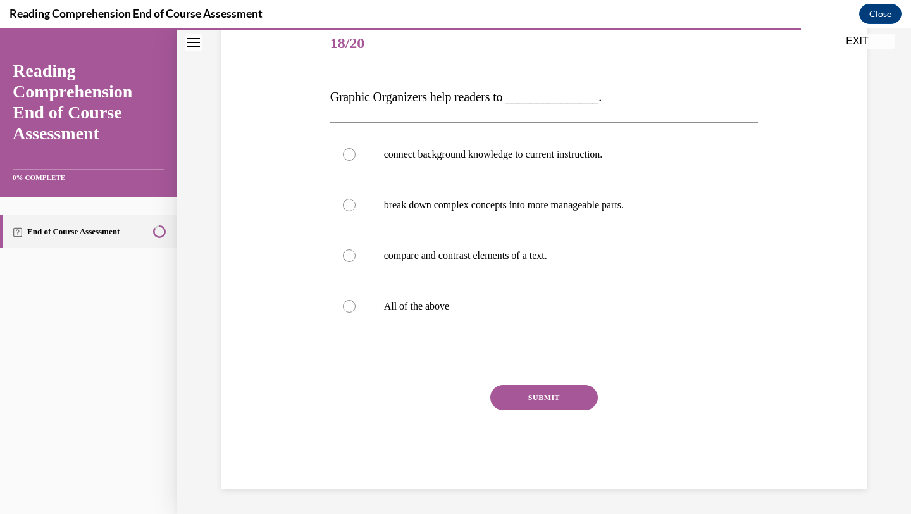
scroll to position [140, 0]
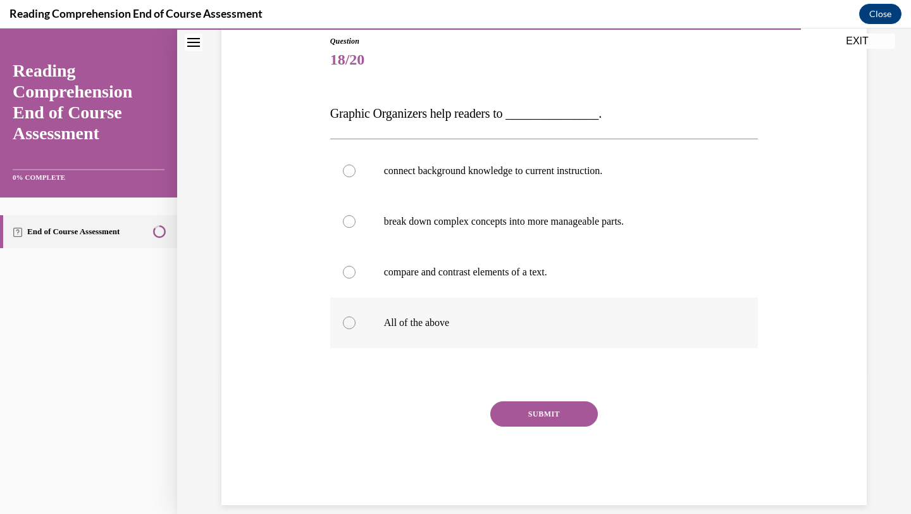
click at [506, 326] on p "All of the above" at bounding box center [555, 322] width 343 height 13
click at [356, 326] on input "All of the above" at bounding box center [349, 322] width 13 height 13
radio input "true"
click at [540, 413] on button "SUBMIT" at bounding box center [544, 413] width 108 height 25
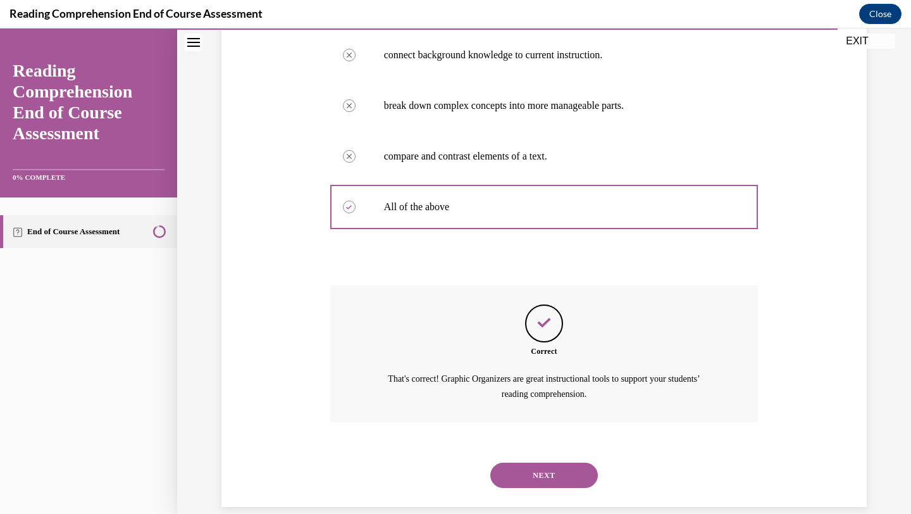
scroll to position [274, 0]
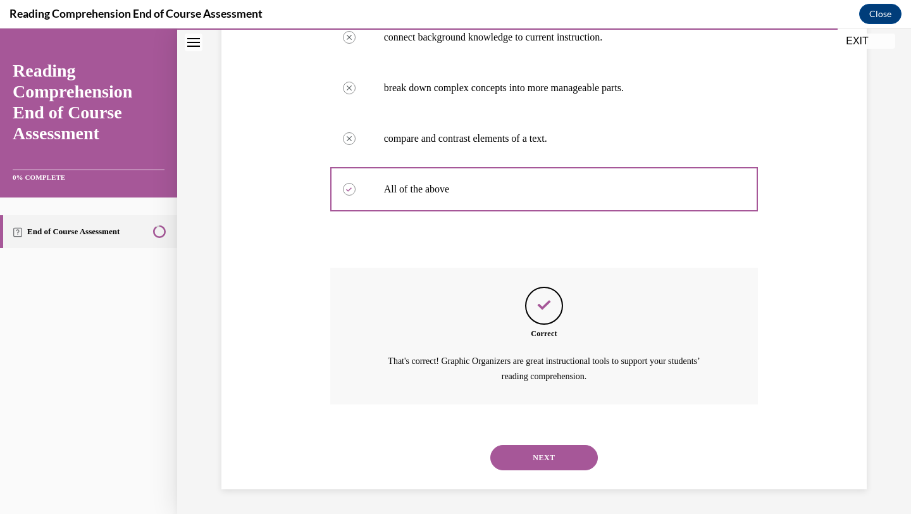
click at [555, 456] on button "NEXT" at bounding box center [544, 457] width 108 height 25
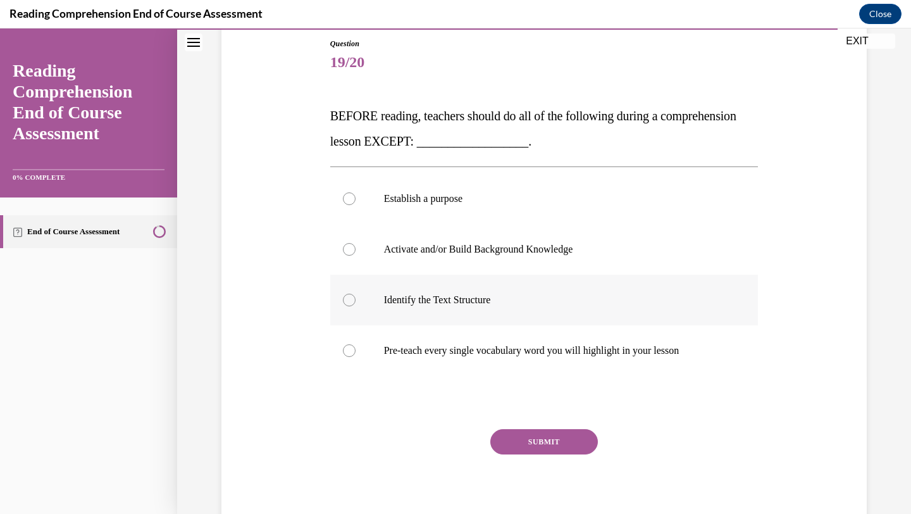
scroll to position [136, 0]
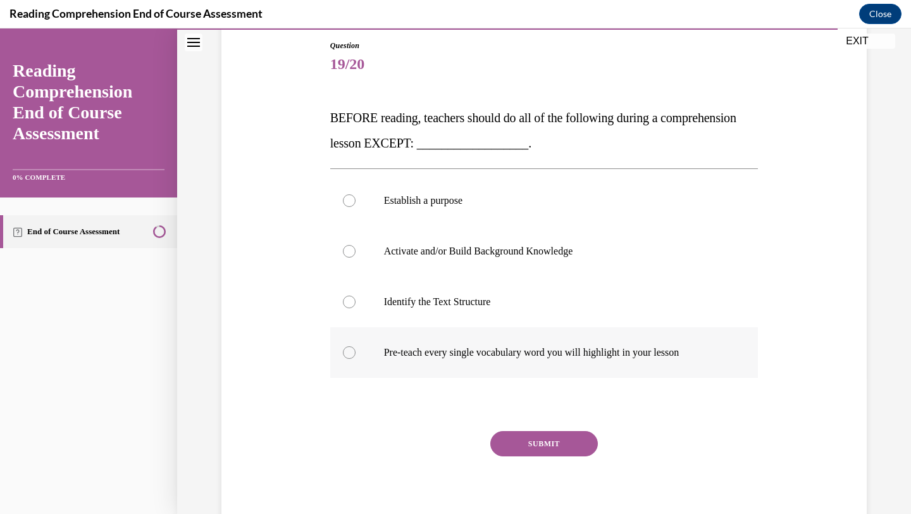
click at [474, 352] on p "Pre-teach every single vocabulary word you will highlight in your lesson" at bounding box center [555, 352] width 343 height 13
click at [356, 352] on input "Pre-teach every single vocabulary word you will highlight in your lesson" at bounding box center [349, 352] width 13 height 13
radio input "true"
click at [522, 438] on button "SUBMIT" at bounding box center [544, 443] width 108 height 25
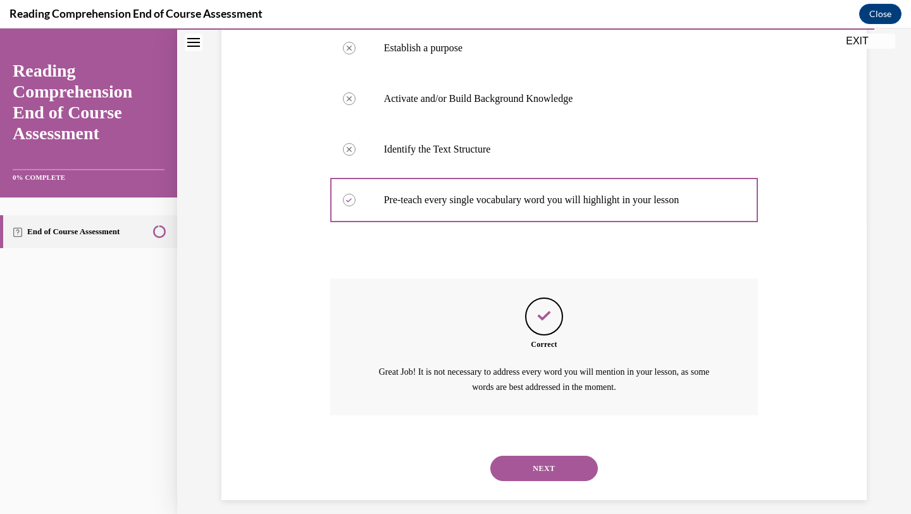
scroll to position [299, 0]
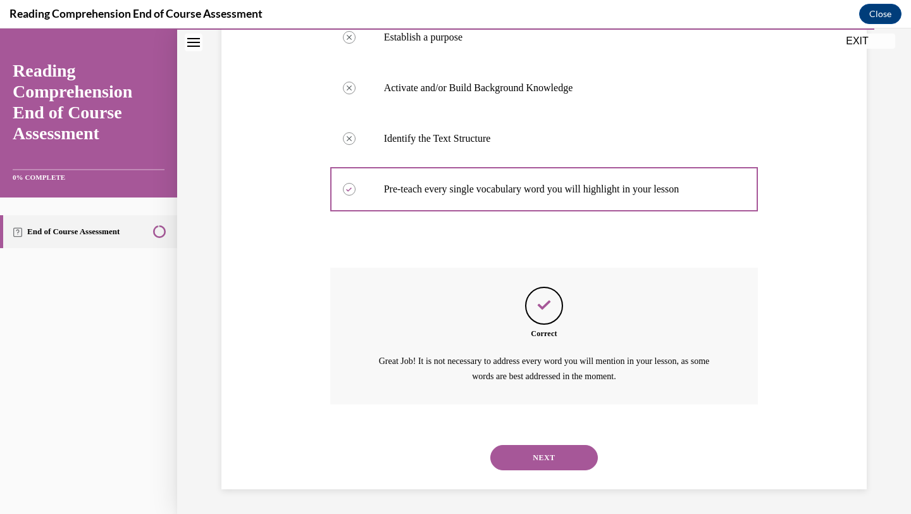
click at [545, 461] on button "NEXT" at bounding box center [544, 457] width 108 height 25
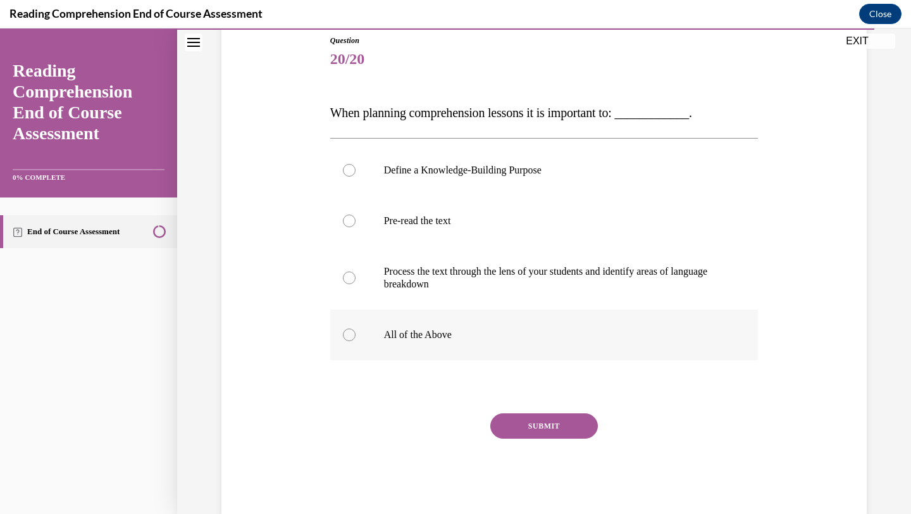
click at [497, 328] on p "All of the Above" at bounding box center [555, 334] width 343 height 13
click at [356, 328] on input "All of the Above" at bounding box center [349, 334] width 13 height 13
radio input "true"
click at [533, 423] on button "SUBMIT" at bounding box center [544, 425] width 108 height 25
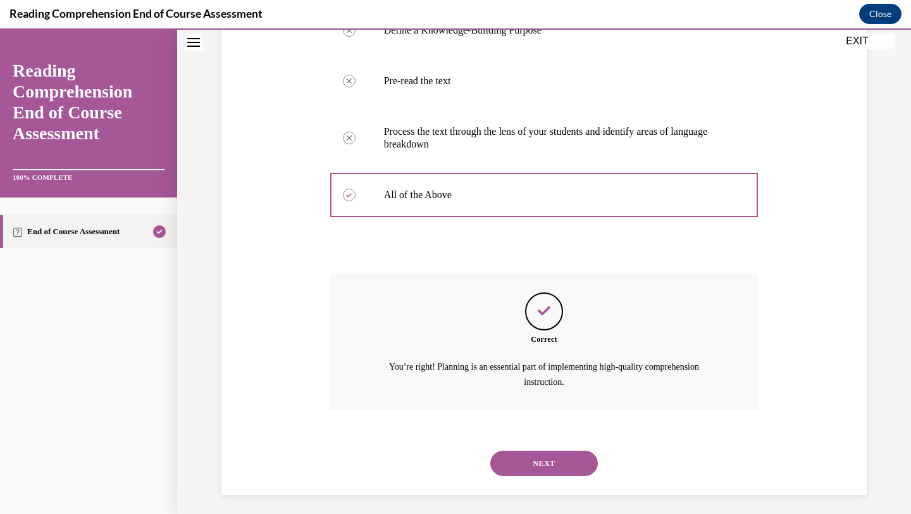
scroll to position [287, 0]
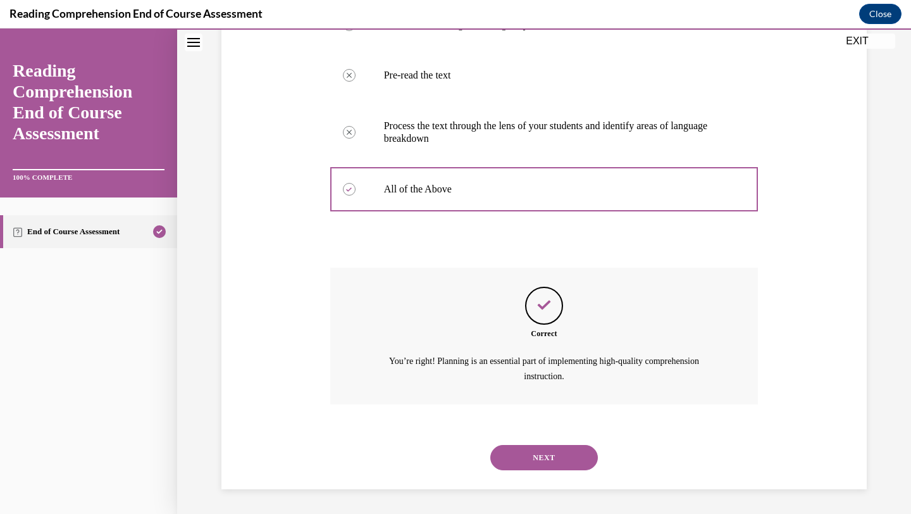
click at [549, 452] on button "NEXT" at bounding box center [544, 457] width 108 height 25
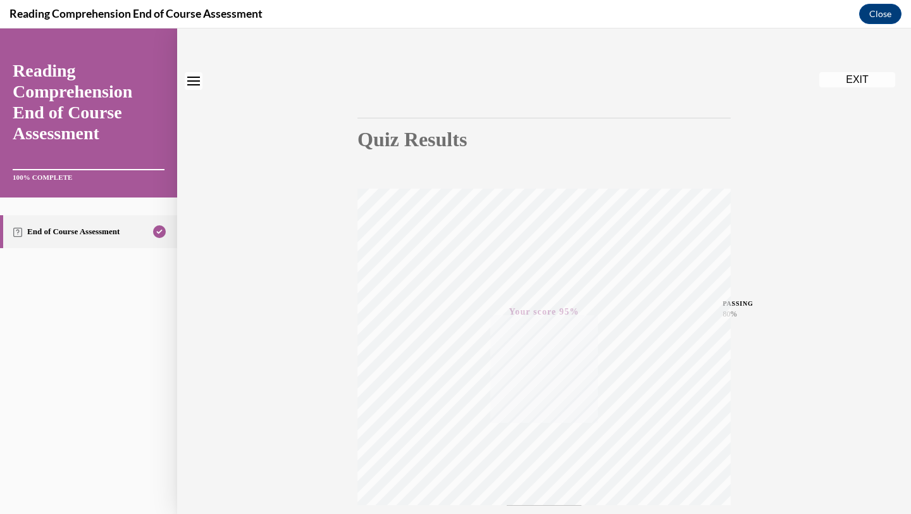
scroll to position [0, 0]
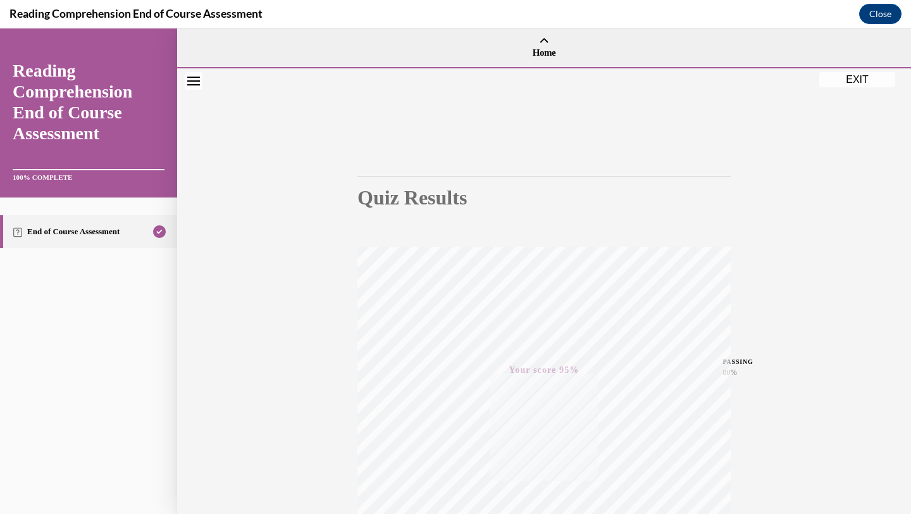
click at [851, 75] on button "EXIT" at bounding box center [857, 79] width 76 height 15
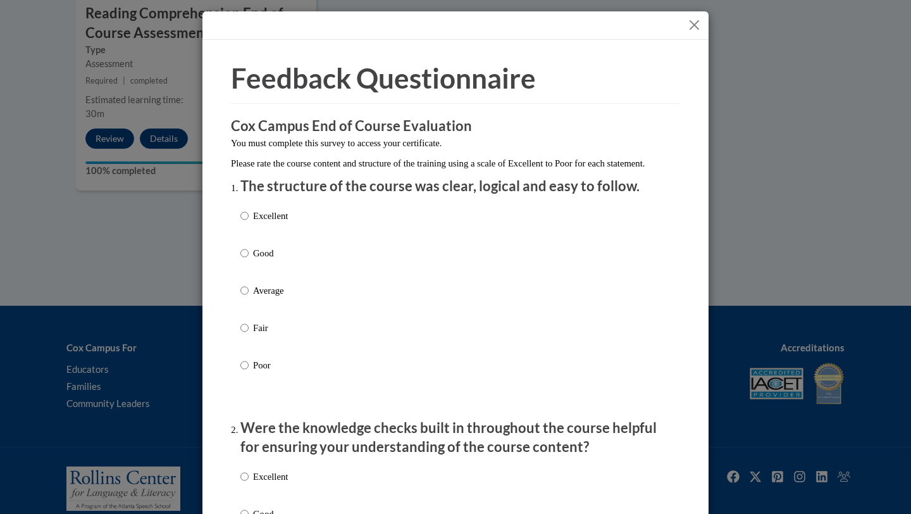
click at [254, 258] on div "Excellent Good Average Fair Poor" at bounding box center [263, 300] width 47 height 196
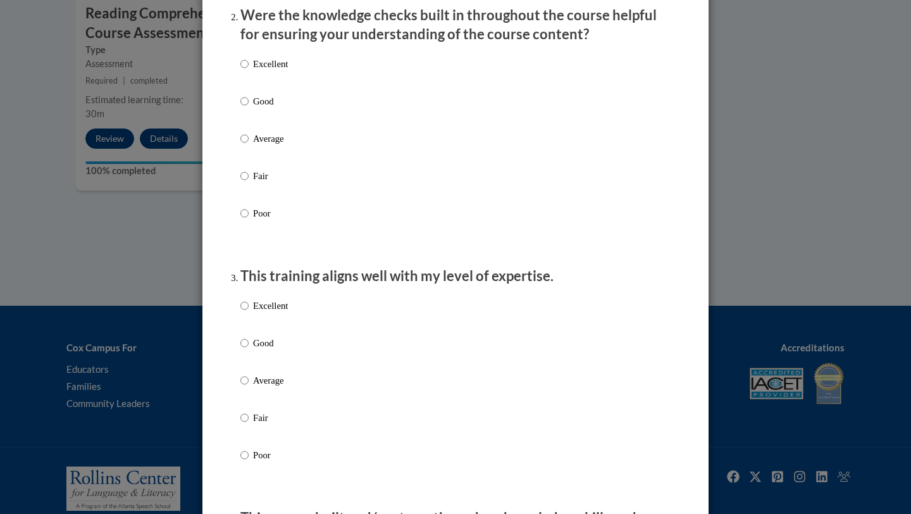
scroll to position [457, 0]
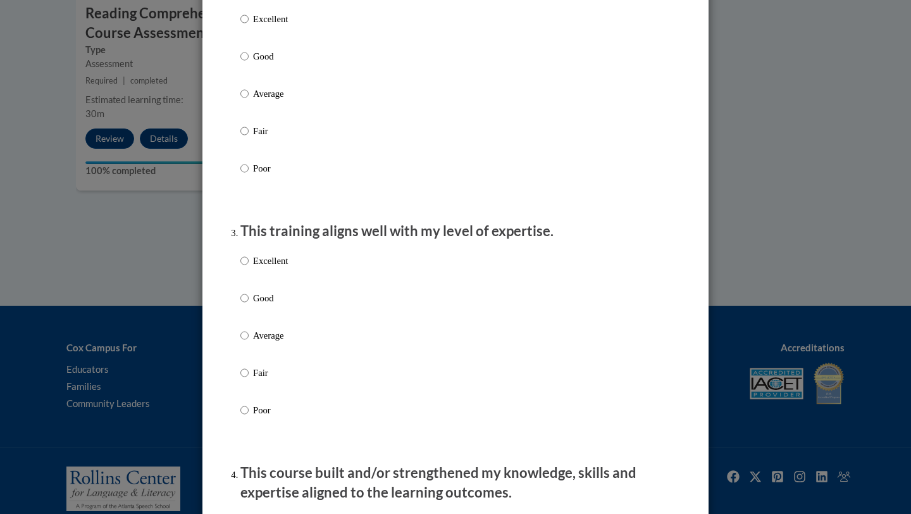
click at [249, 312] on label "Good" at bounding box center [263, 308] width 47 height 34
click at [249, 305] on input "Good" at bounding box center [244, 298] width 8 height 14
radio input "true"
click at [254, 63] on p "Good" at bounding box center [270, 56] width 35 height 14
click at [249, 63] on input "Good" at bounding box center [244, 56] width 8 height 14
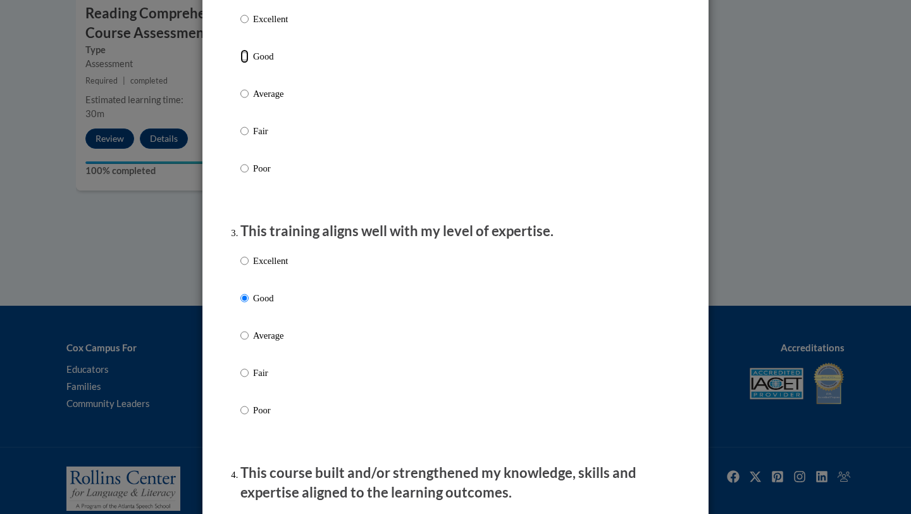
radio input "true"
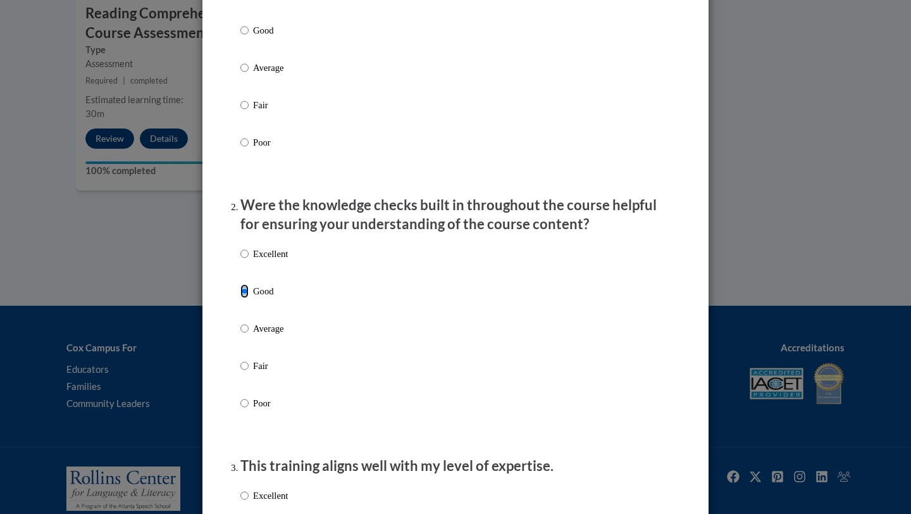
scroll to position [204, 0]
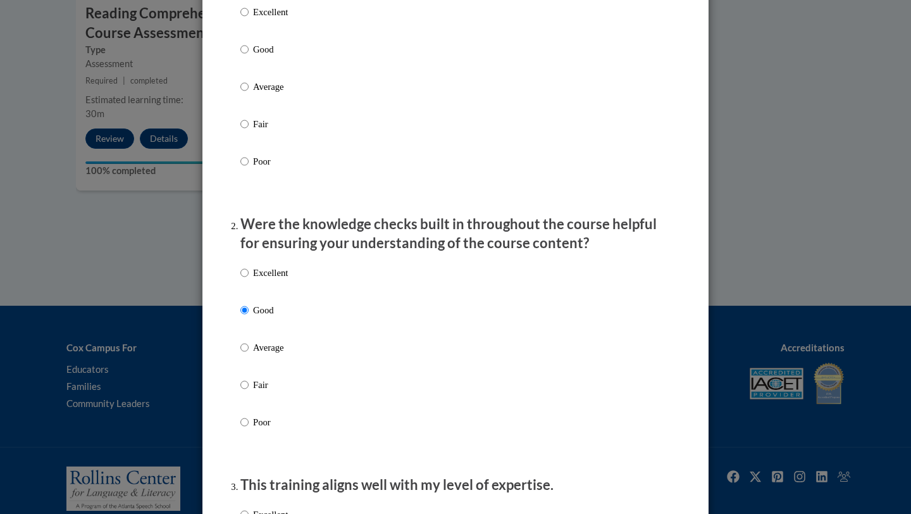
click at [251, 77] on label "Good" at bounding box center [263, 59] width 47 height 34
click at [249, 56] on input "Good" at bounding box center [244, 49] width 8 height 14
radio input "true"
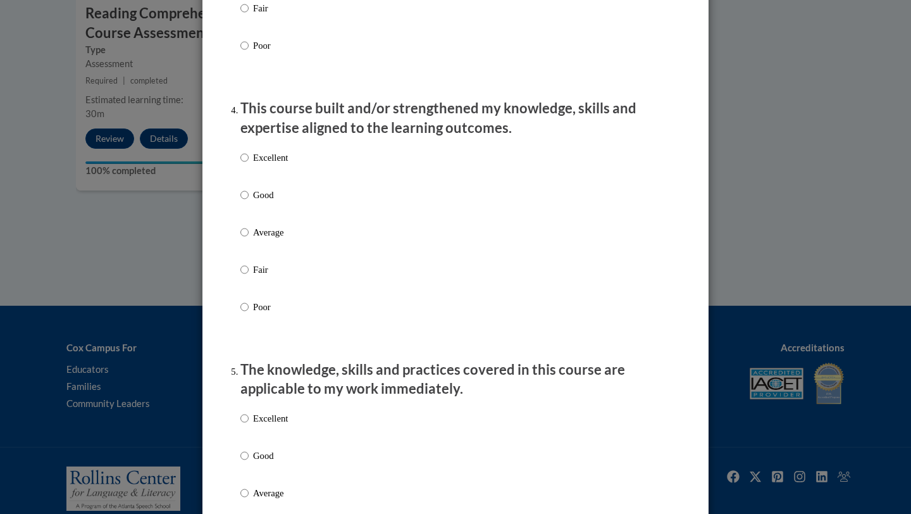
scroll to position [867, 0]
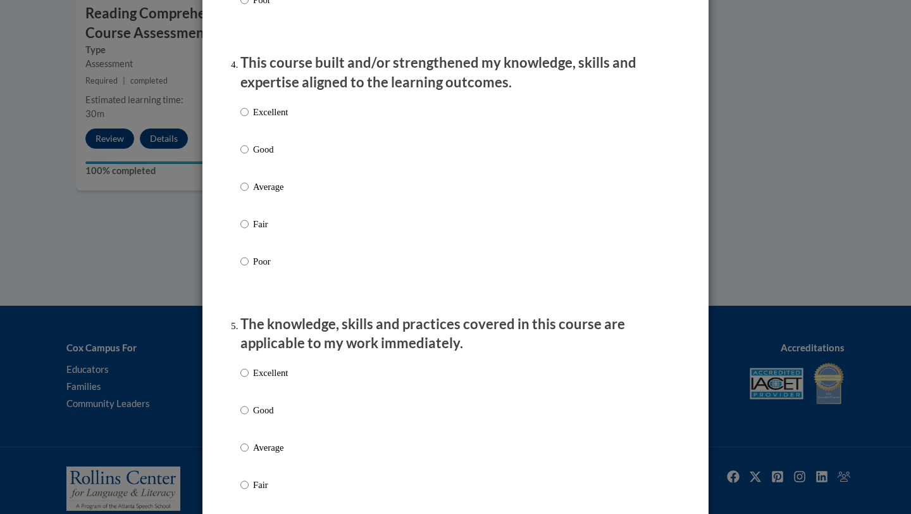
click at [261, 156] on p "Good" at bounding box center [270, 149] width 35 height 14
click at [249, 156] on input "Good" at bounding box center [244, 149] width 8 height 14
radio input "true"
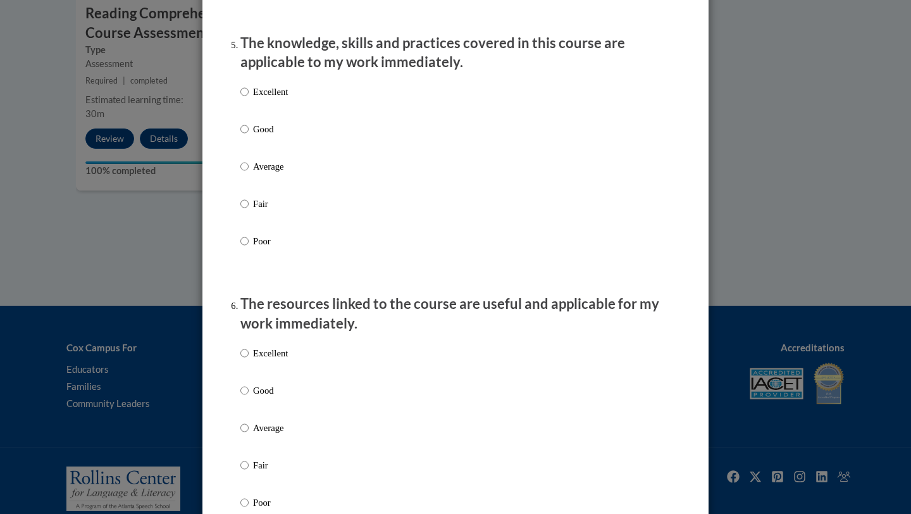
scroll to position [1199, 0]
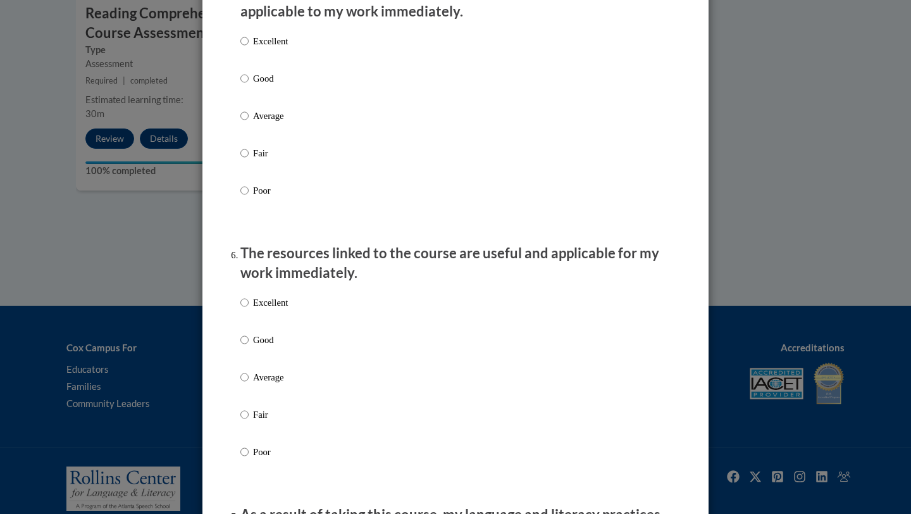
click at [259, 85] on p "Good" at bounding box center [270, 78] width 35 height 14
click at [249, 85] on input "Good" at bounding box center [244, 78] width 8 height 14
radio input "true"
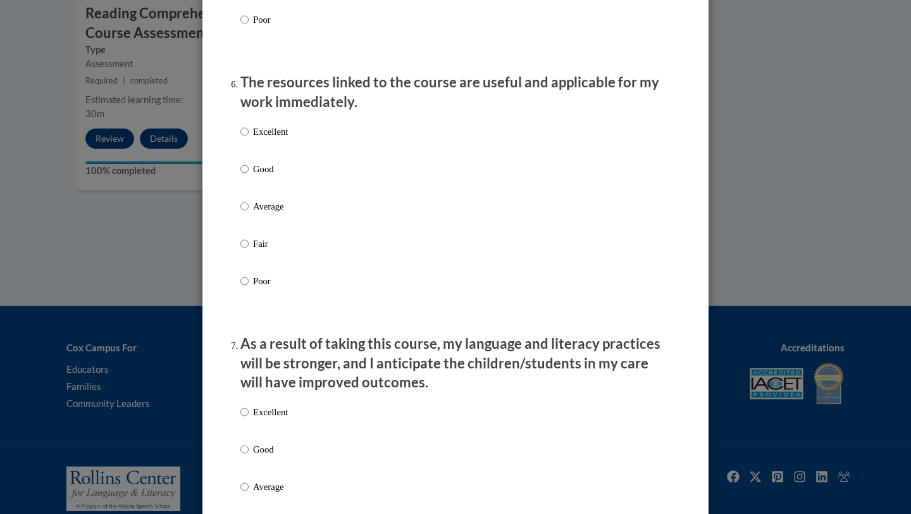
click at [273, 175] on p "Good" at bounding box center [270, 169] width 35 height 14
click at [249, 175] on input "Good" at bounding box center [244, 169] width 8 height 14
radio input "true"
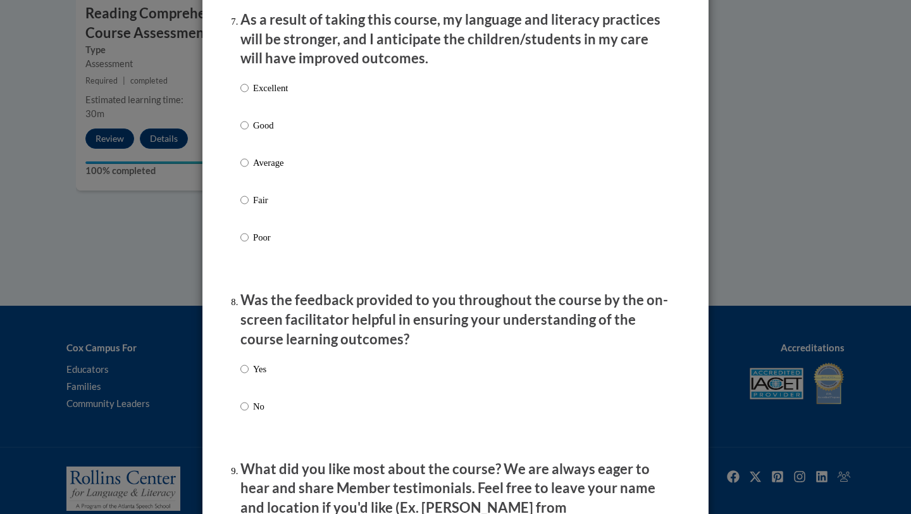
scroll to position [1725, 0]
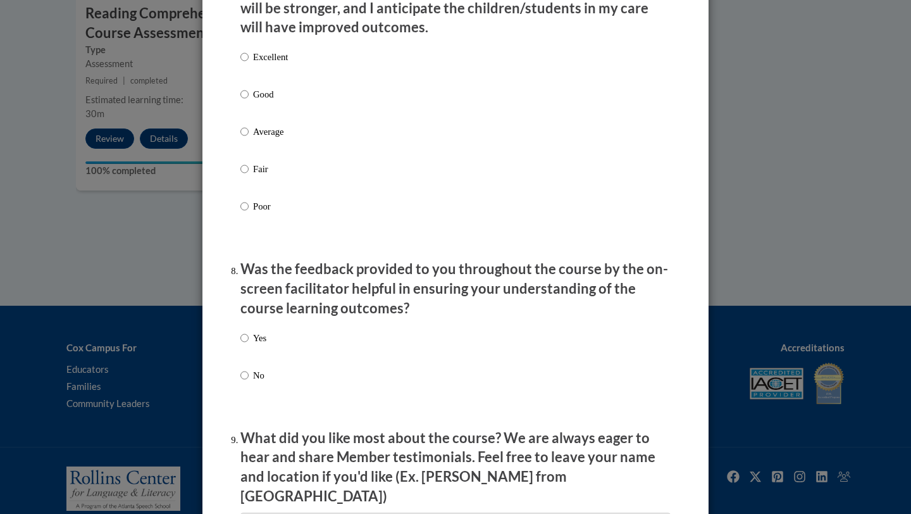
click at [271, 139] on p "Average" at bounding box center [270, 132] width 35 height 14
click at [249, 139] on input "Average" at bounding box center [244, 132] width 8 height 14
radio input "true"
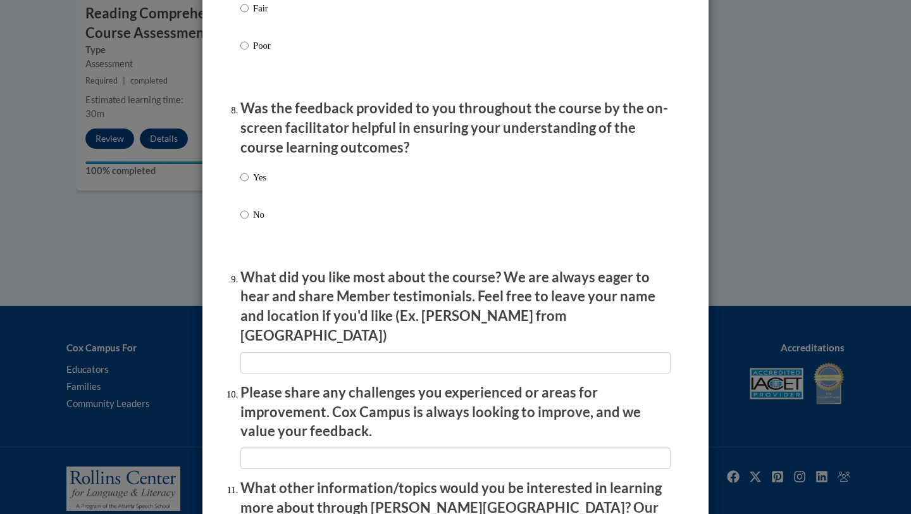
scroll to position [1967, 0]
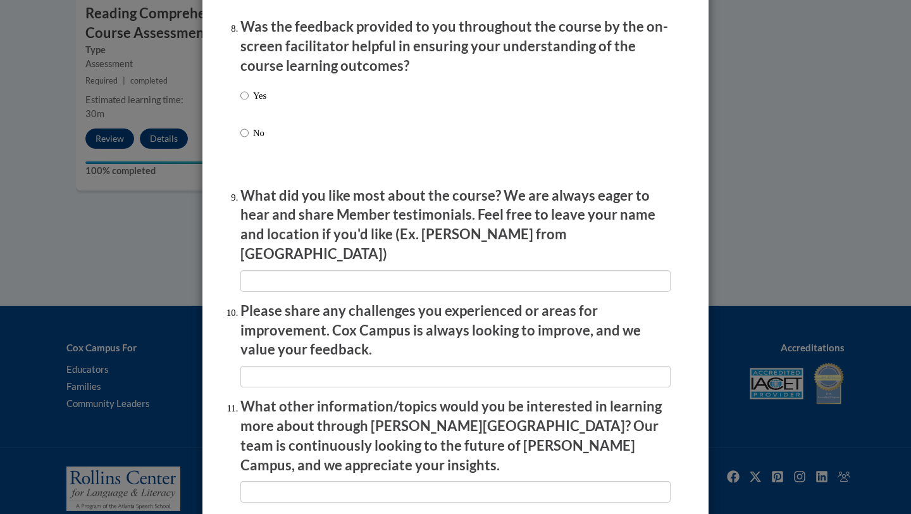
click at [266, 102] on p "Yes" at bounding box center [259, 96] width 13 height 14
click at [249, 102] on input "Yes" at bounding box center [244, 96] width 8 height 14
radio input "true"
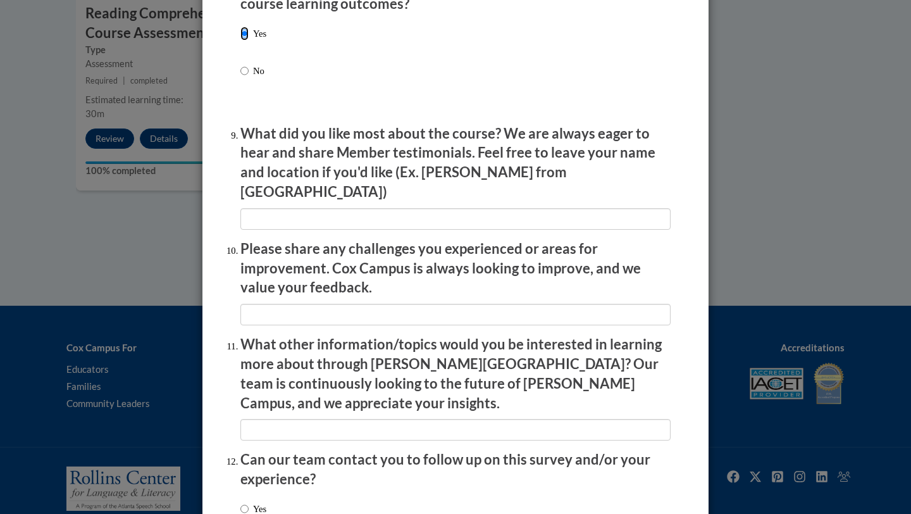
scroll to position [2118, 0]
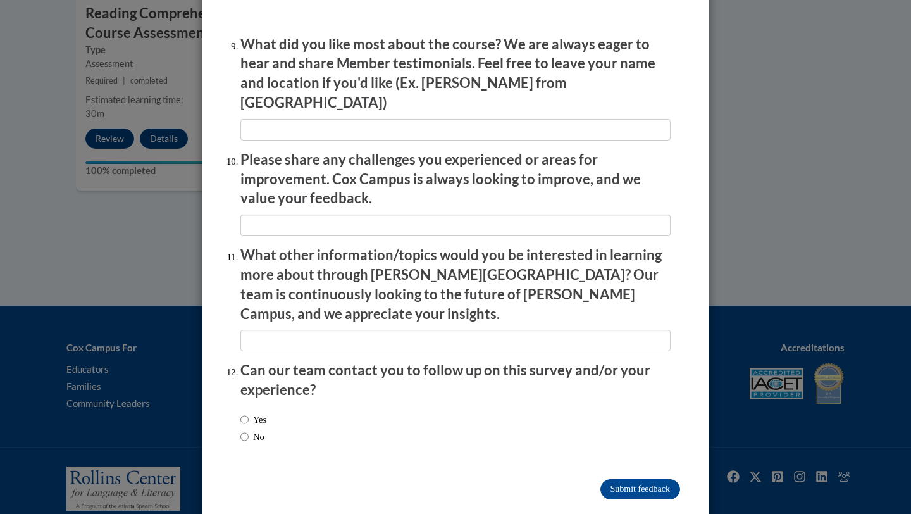
click at [330, 406] on div "Yes No" at bounding box center [455, 429] width 430 height 47
click at [248, 413] on input "Yes" at bounding box center [244, 420] width 8 height 14
radio input "true"
click at [619, 479] on input "Submit feedback" at bounding box center [640, 489] width 80 height 20
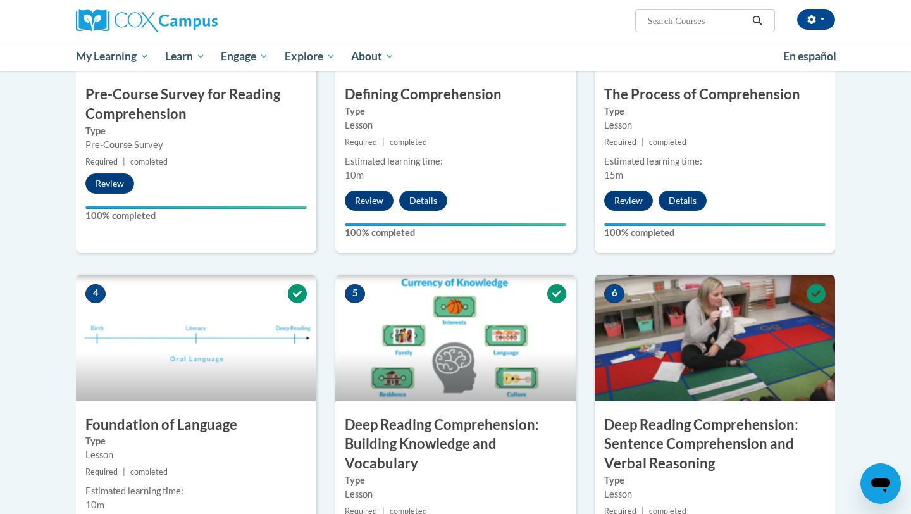
scroll to position [0, 0]
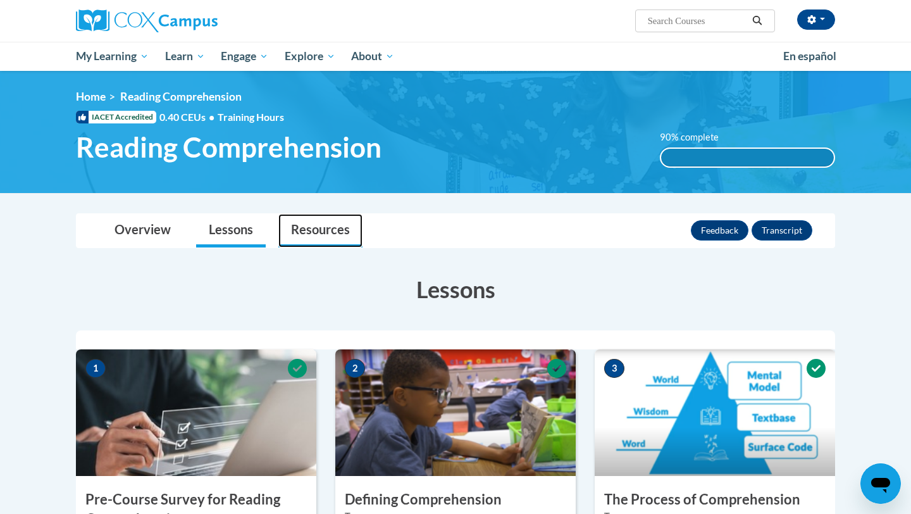
click at [330, 227] on link "Resources" at bounding box center [320, 231] width 84 height 34
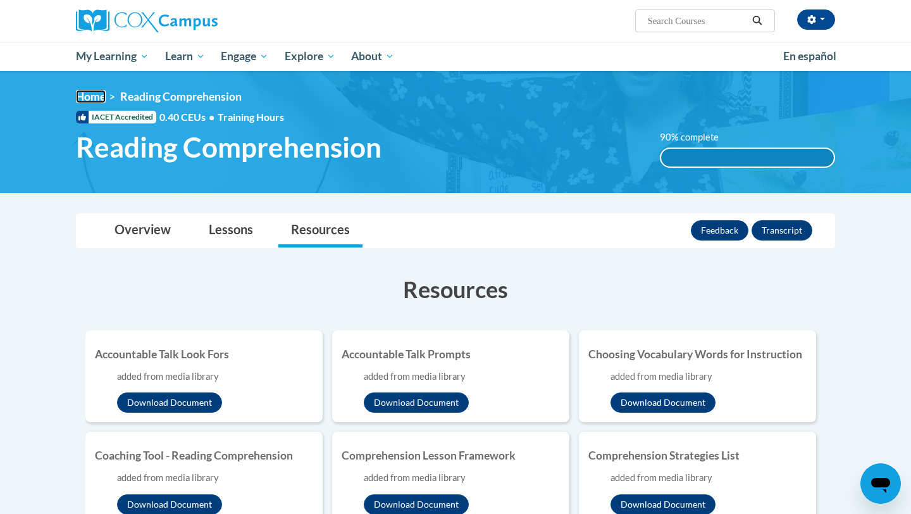
click at [84, 102] on link "Home" at bounding box center [91, 96] width 30 height 13
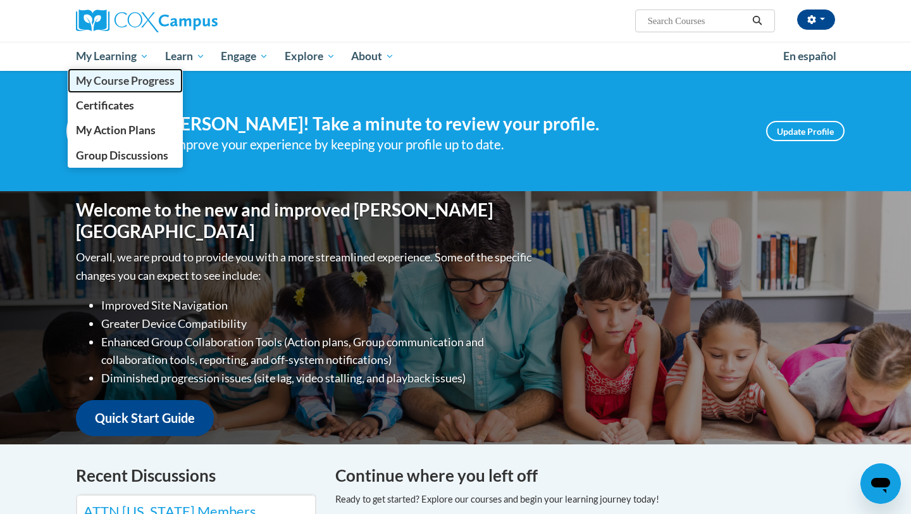
click at [109, 84] on span "My Course Progress" at bounding box center [125, 80] width 99 height 13
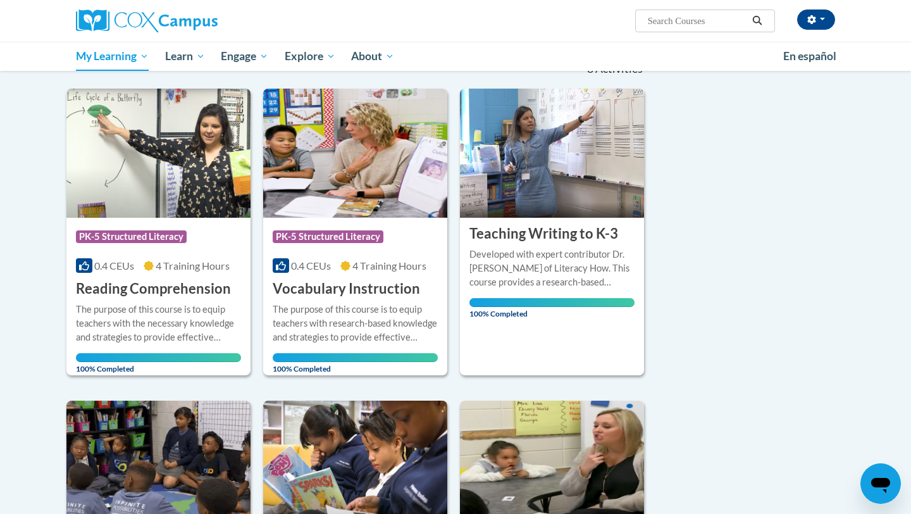
scroll to position [177, 0]
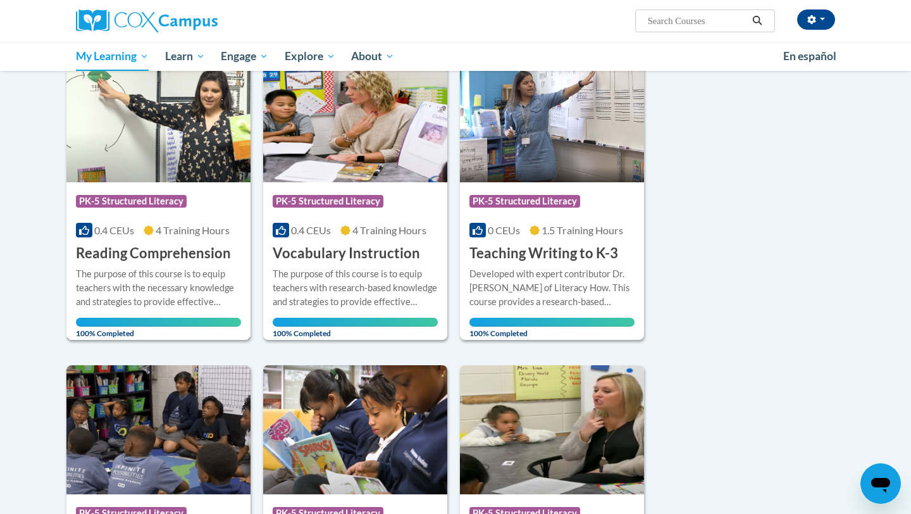
click at [159, 212] on div "Course Category: PK-5 Structured Literacy" at bounding box center [158, 203] width 165 height 28
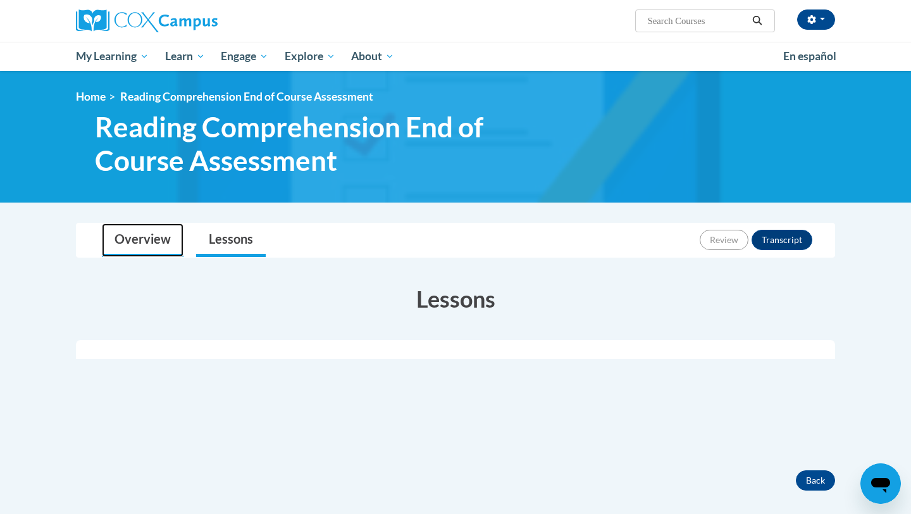
click at [150, 242] on link "Overview" at bounding box center [143, 240] width 82 height 34
